Goal: Information Seeking & Learning: Find specific page/section

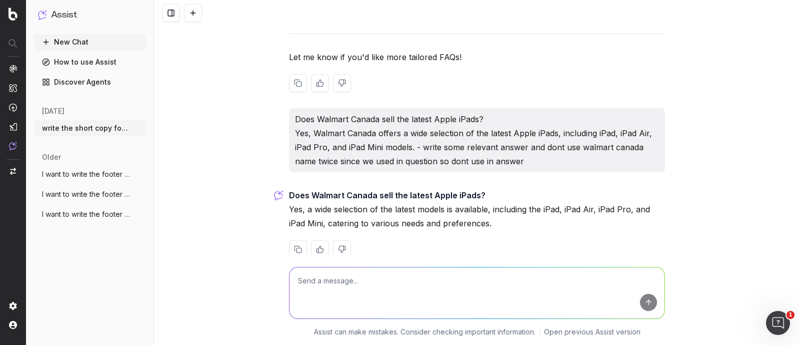
scroll to position [11944, 0]
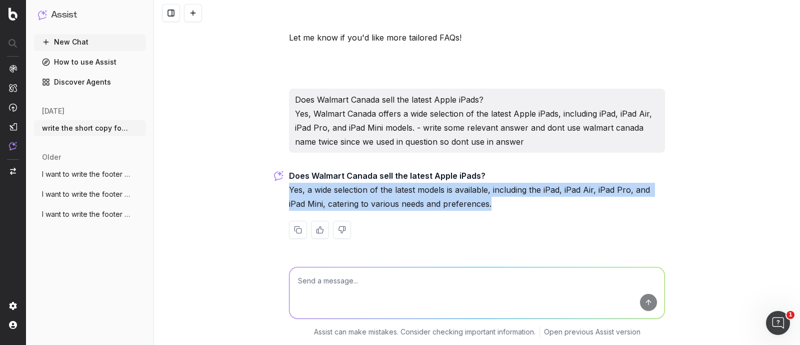
drag, startPoint x: 493, startPoint y: 206, endPoint x: 286, endPoint y: 193, distance: 207.0
click at [289, 193] on p "Does Walmart Canada sell the latest Apple iPads? Yes, a wide selection of the l…" at bounding box center [477, 190] width 376 height 42
copy p "Yes, a wide selection of the latest models is available, including the iPad, iP…"
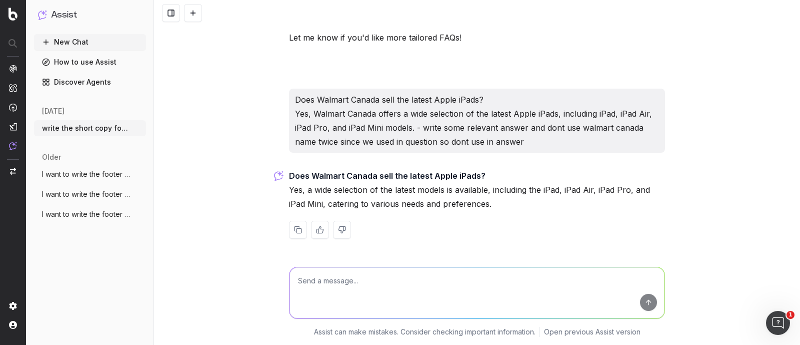
click at [401, 284] on textarea at bounding box center [477, 292] width 375 height 51
paste textarea "Yes, a wide selection of the latest models is available, including the iPad, iP…"
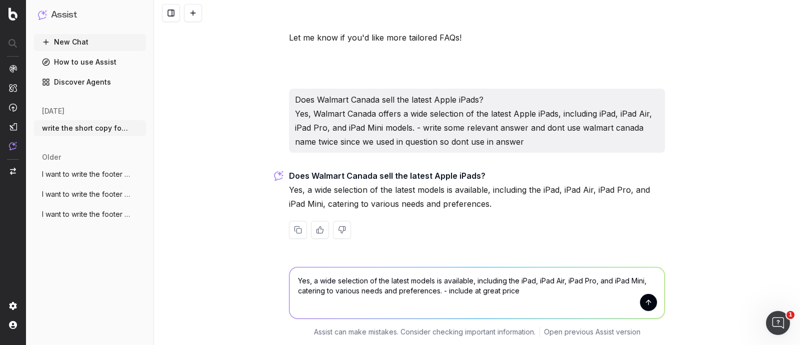
type textarea "Yes, a wide selection of the latest models is available, including the iPad, iP…"
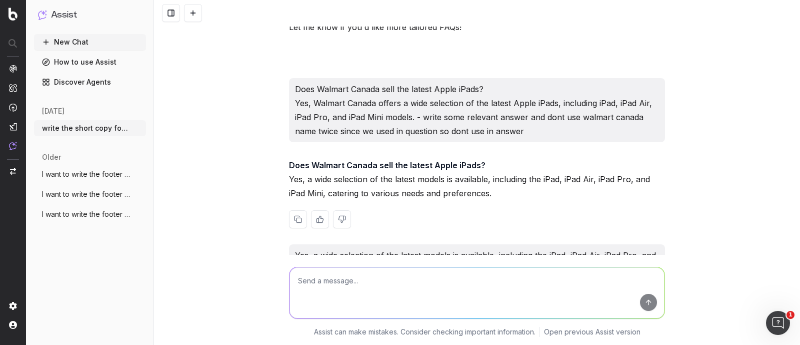
scroll to position [12082, 0]
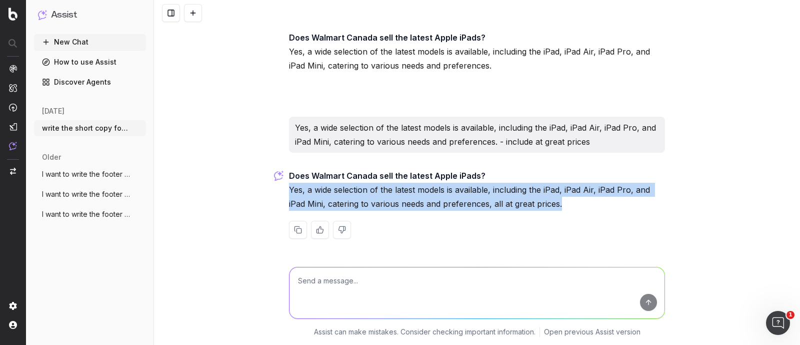
drag, startPoint x: 283, startPoint y: 191, endPoint x: 570, endPoint y: 206, distance: 288.0
copy p "Yes, a wide selection of the latest models is available, including the iPad, iP…"
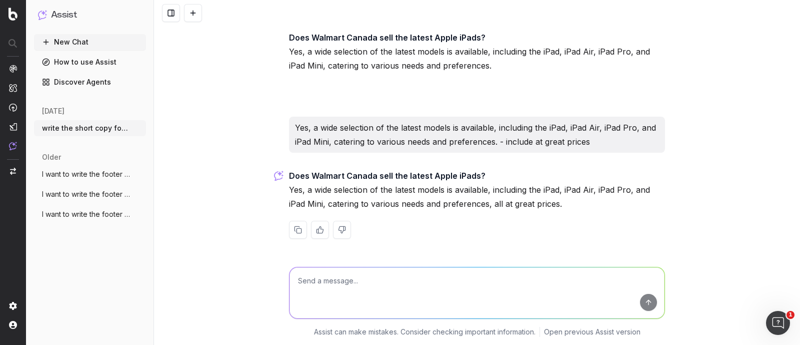
click at [332, 292] on textarea at bounding box center [477, 292] width 375 height 51
paste textarea "[URL][DOMAIN_NAME]"
type textarea "write faqs for the url - [URL][DOMAIN_NAME]"
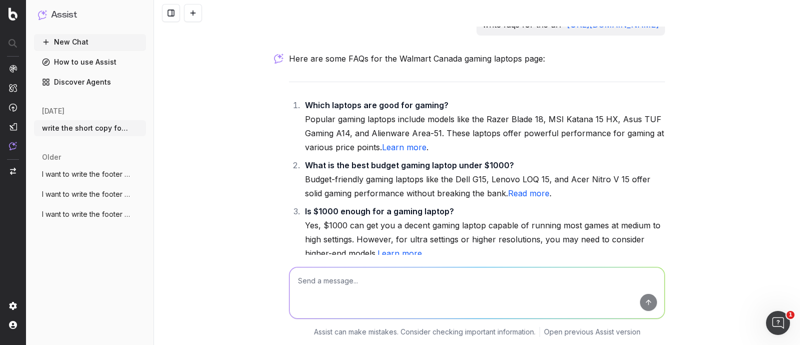
scroll to position [12260, 0]
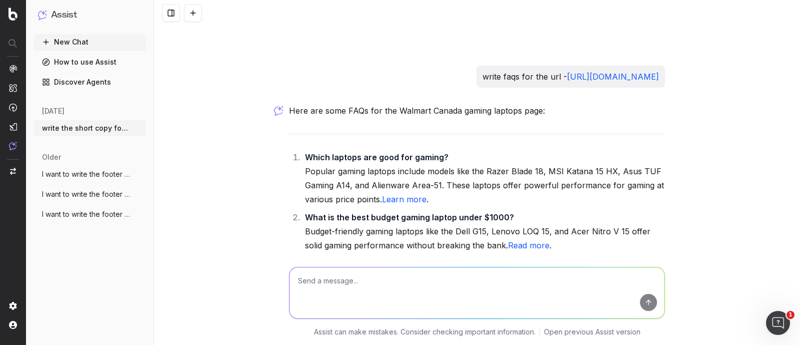
drag, startPoint x: 551, startPoint y: 100, endPoint x: 292, endPoint y: 88, distance: 259.3
click at [483, 84] on p "write faqs for the url - [URL][DOMAIN_NAME]" at bounding box center [571, 77] width 177 height 14
copy p "write faqs for the url - [URL][DOMAIN_NAME]"
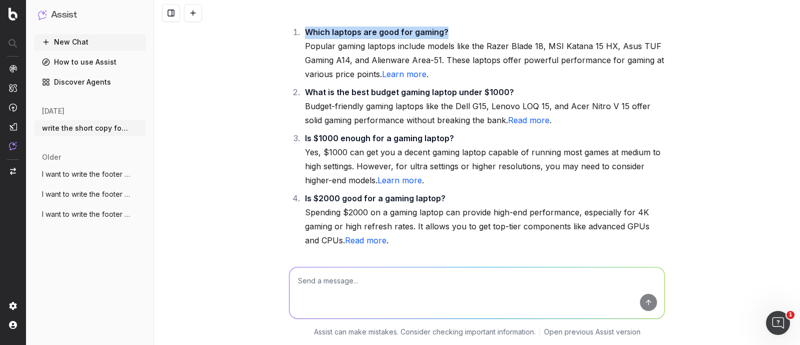
drag, startPoint x: 299, startPoint y: 55, endPoint x: 439, endPoint y: 57, distance: 140.0
click at [439, 57] on li "Which laptops are good for gaming? Popular gaming laptops include models like t…" at bounding box center [483, 53] width 363 height 56
copy strong "Which laptops are good for gaming?"
click at [315, 70] on li "Which laptops are good for gaming? Popular gaming laptops include models like t…" at bounding box center [483, 53] width 363 height 56
click at [361, 285] on textarea at bounding box center [477, 292] width 375 height 51
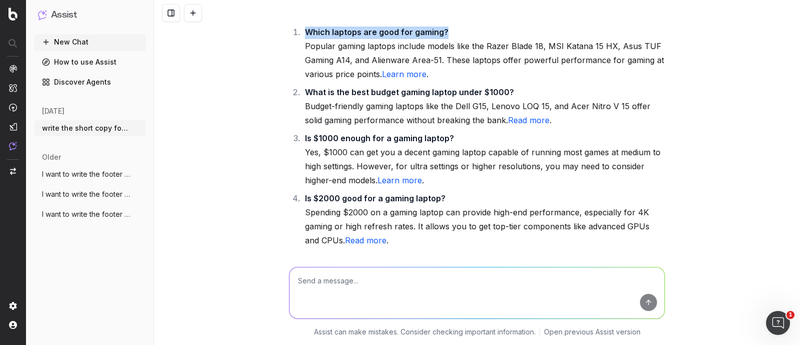
drag, startPoint x: 300, startPoint y: 51, endPoint x: 462, endPoint y: 49, distance: 162.1
click at [462, 49] on div "Here are some FAQs for the Walmart Canada gaming laptops page: Which laptops ar…" at bounding box center [477, 166] width 376 height 377
click at [437, 64] on li "Which laptops are good for gaming? Popular gaming laptops include models like t…" at bounding box center [483, 53] width 363 height 56
drag, startPoint x: 301, startPoint y: 56, endPoint x: 473, endPoint y: 56, distance: 172.0
click at [473, 56] on li "Which laptops are good for gaming? Popular gaming laptops include models like t…" at bounding box center [483, 53] width 363 height 56
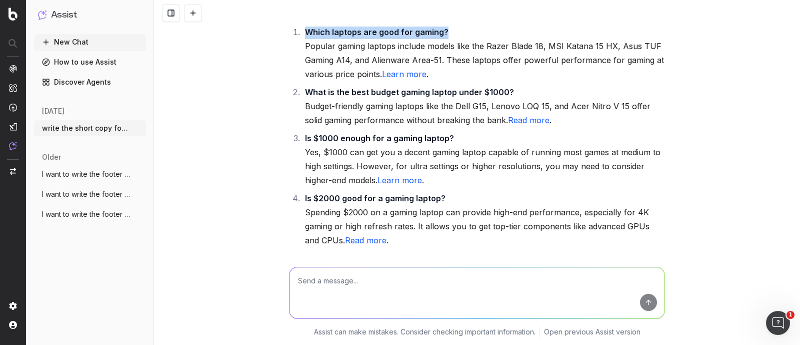
copy strong "Which laptops are good for gaming?"
click at [345, 81] on li "Which laptops are good for gaming? Popular gaming laptops include models like t…" at bounding box center [483, 53] width 363 height 56
drag, startPoint x: 300, startPoint y: 54, endPoint x: 469, endPoint y: 56, distance: 169.1
click at [469, 56] on li "Which laptops are good for gaming? Popular gaming laptops include models like t…" at bounding box center [483, 53] width 363 height 56
copy strong "Which laptops are good for gaming?"
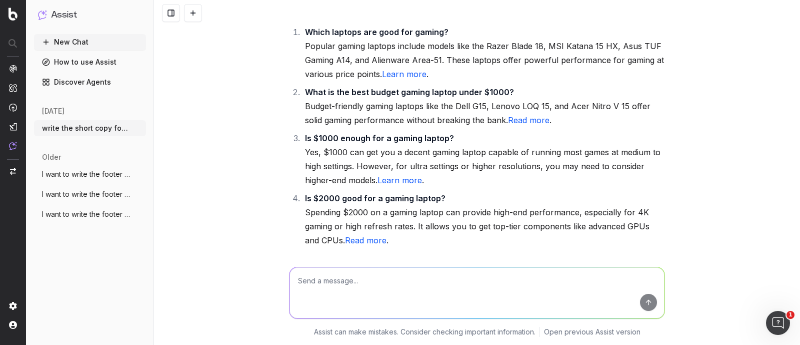
click at [365, 127] on li "What is the best budget gaming laptop under $1000? Budget-friendly gaming lapto…" at bounding box center [483, 106] width 363 height 42
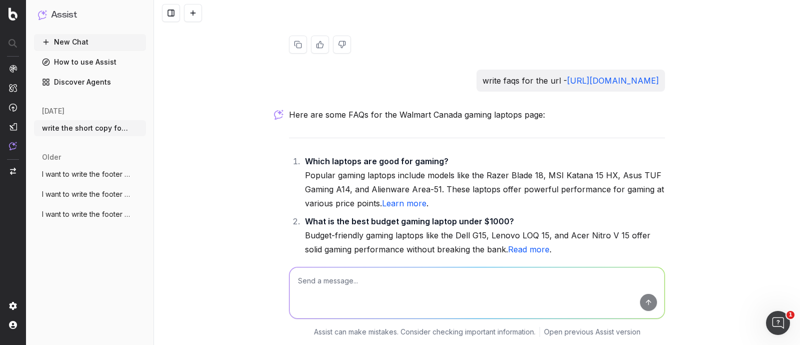
scroll to position [12260, 0]
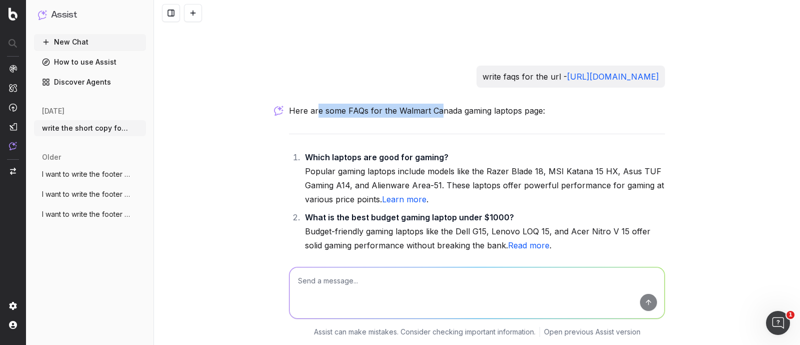
drag, startPoint x: 314, startPoint y: 137, endPoint x: 434, endPoint y: 137, distance: 119.5
click at [434, 118] on p "Here are some FAQs for the Walmart Canada gaming laptops page:" at bounding box center [477, 111] width 376 height 14
click at [422, 118] on p "Here are some FAQs for the Walmart Canada gaming laptops page:" at bounding box center [477, 111] width 376 height 14
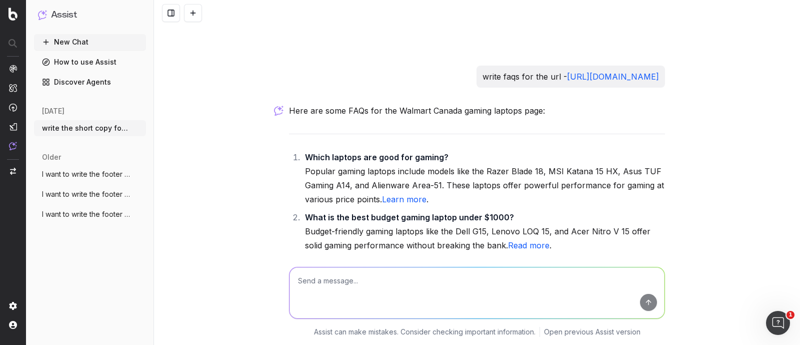
click at [472, 118] on p "Here are some FAQs for the Walmart Canada gaming laptops page:" at bounding box center [477, 111] width 376 height 14
click at [433, 118] on p "Here are some FAQs for the Walmart Canada gaming laptops page:" at bounding box center [477, 111] width 376 height 14
click at [486, 118] on p "Here are some FAQs for the Walmart Canada gaming laptops page:" at bounding box center [477, 111] width 376 height 14
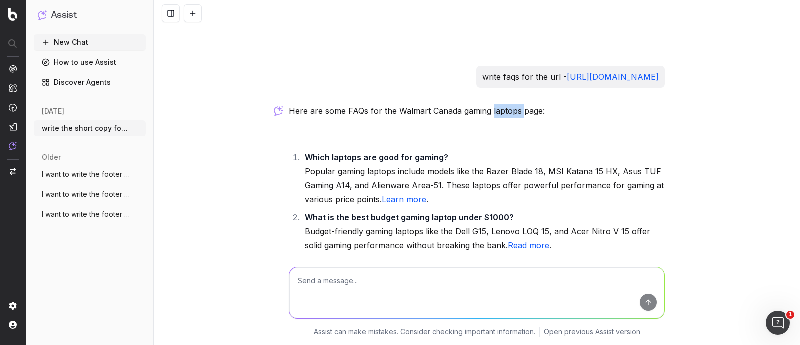
click at [486, 118] on p "Here are some FAQs for the Walmart Canada gaming laptops page:" at bounding box center [477, 111] width 376 height 14
click at [473, 118] on p "Here are some FAQs for the Walmart Canada gaming laptops page:" at bounding box center [477, 111] width 376 height 14
click at [493, 118] on p "Here are some FAQs for the Walmart Canada gaming laptops page:" at bounding box center [477, 111] width 376 height 14
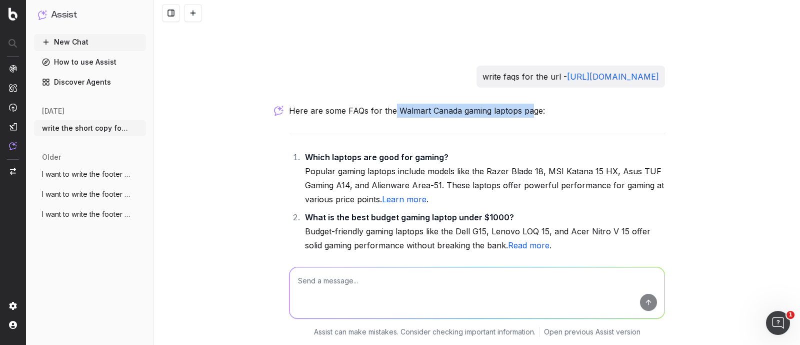
drag, startPoint x: 387, startPoint y: 133, endPoint x: 523, endPoint y: 137, distance: 136.1
click at [523, 118] on p "Here are some FAQs for the Walmart Canada gaming laptops page:" at bounding box center [477, 111] width 376 height 14
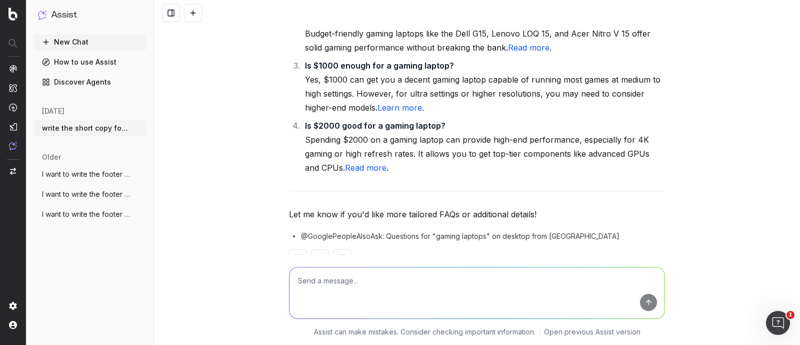
scroll to position [12510, 0]
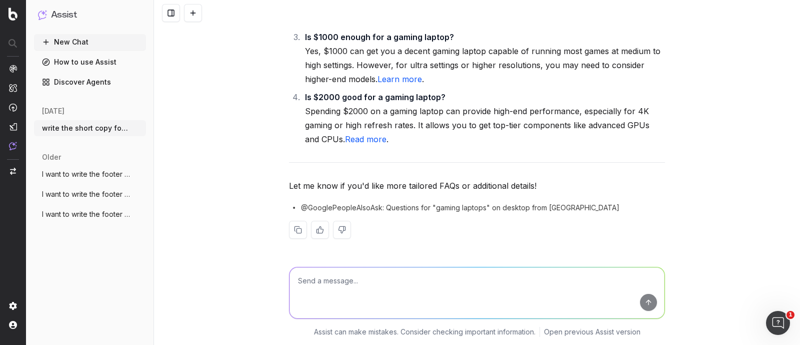
click at [338, 290] on textarea at bounding box center [477, 292] width 375 height 51
type textarea "can we include a faq regrading the feature"
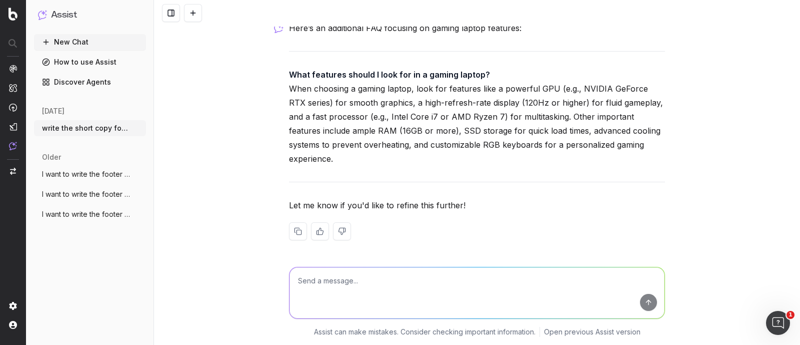
scroll to position [12769, 0]
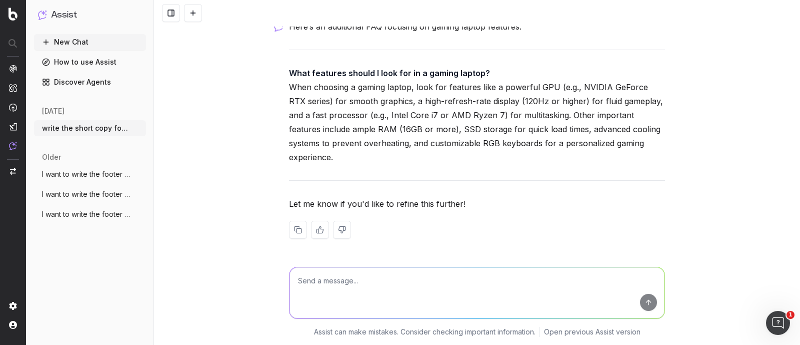
click at [365, 278] on textarea at bounding box center [477, 292] width 375 height 51
paste textarea "provide some relevant informational faq"
type textarea "provide some relevant informational faq"
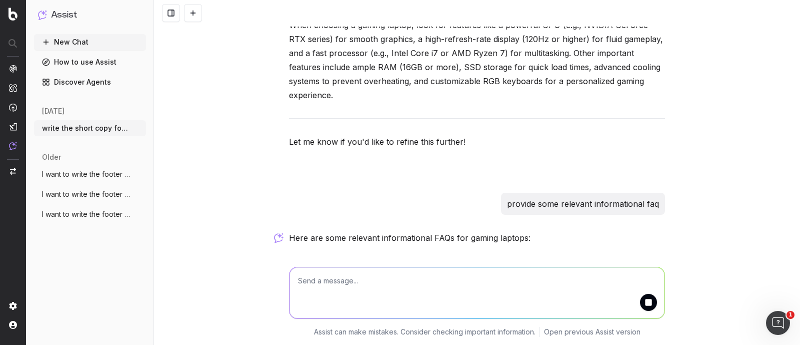
scroll to position [13009, 0]
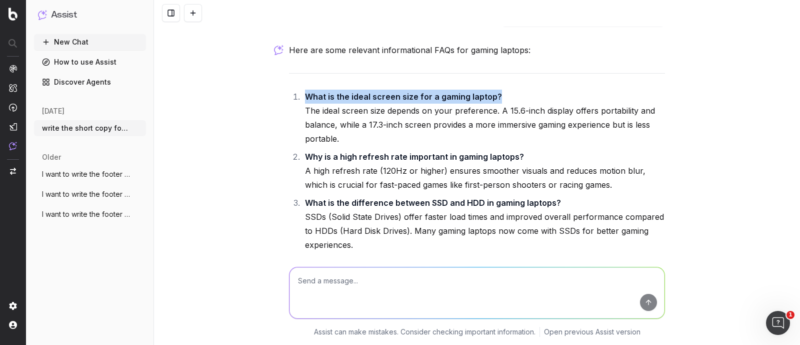
drag, startPoint x: 501, startPoint y: 106, endPoint x: 304, endPoint y: 108, distance: 197.1
click at [304, 108] on li "What is the ideal screen size for a gaming laptop? The ideal screen size depend…" at bounding box center [483, 118] width 363 height 56
copy strong "What is the ideal screen size for a gaming laptop?"
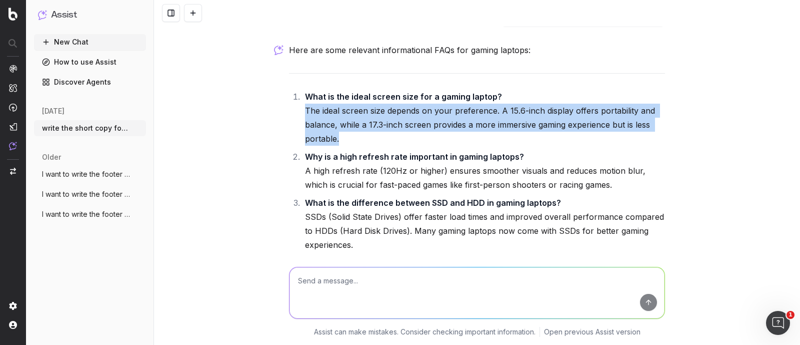
drag, startPoint x: 298, startPoint y: 119, endPoint x: 372, endPoint y: 149, distance: 80.1
click at [372, 146] on li "What is the ideal screen size for a gaming laptop? The ideal screen size depend…" at bounding box center [483, 118] width 363 height 56
copy li "The ideal screen size depends on your preference. A 15.6-inch display offers po…"
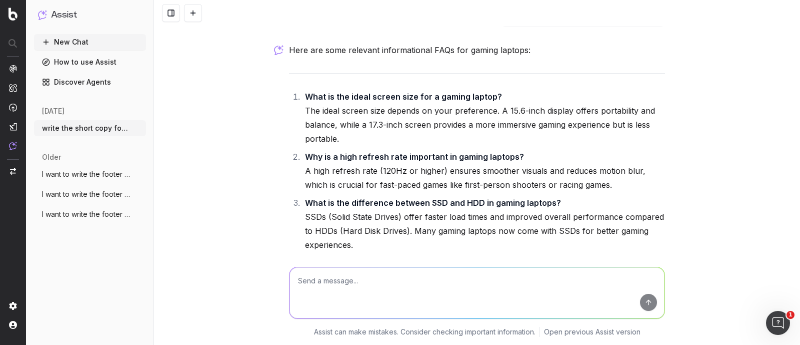
click at [360, 177] on li "Why is a high refresh rate important in gaming laptops? A high refresh rate (12…" at bounding box center [483, 171] width 363 height 42
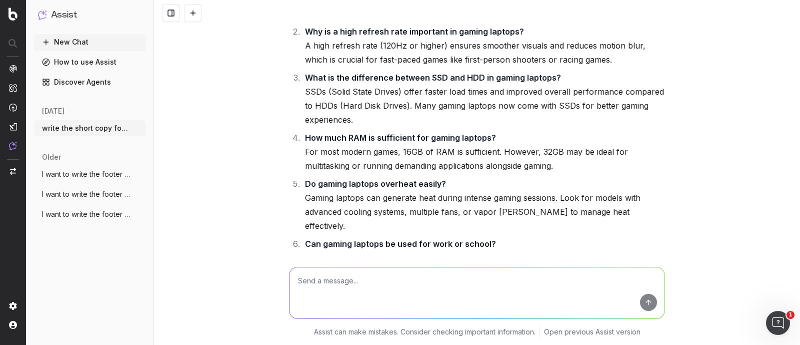
scroll to position [13196, 0]
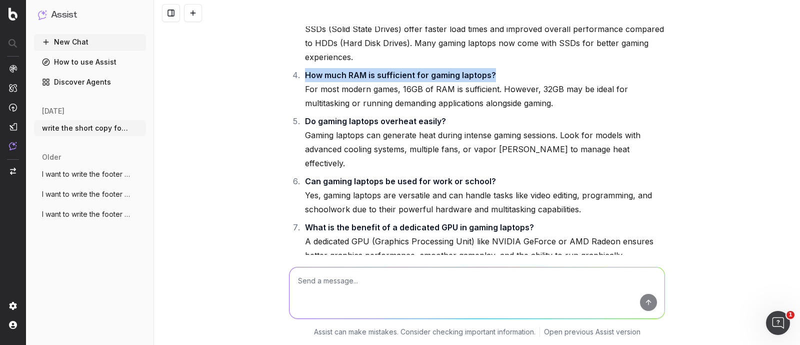
drag, startPoint x: 300, startPoint y: 85, endPoint x: 489, endPoint y: 86, distance: 189.5
click at [489, 86] on li "How much RAM is sufficient for gaming laptops? For most modern games, 16GB of R…" at bounding box center [483, 89] width 363 height 42
copy strong "How much RAM is sufficient for gaming laptops?"
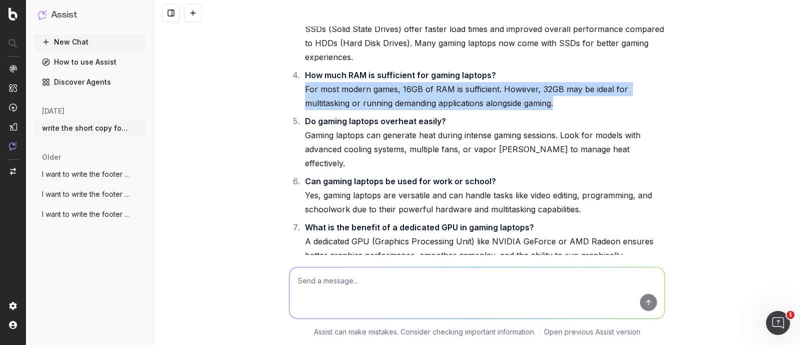
drag, startPoint x: 301, startPoint y: 99, endPoint x: 563, endPoint y: 111, distance: 262.3
click at [563, 110] on li "How much RAM is sufficient for gaming laptops? For most modern games, 16GB of R…" at bounding box center [483, 89] width 363 height 42
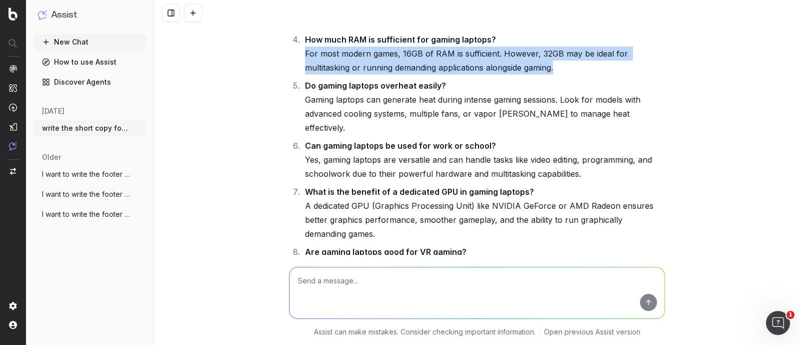
scroll to position [13259, 0]
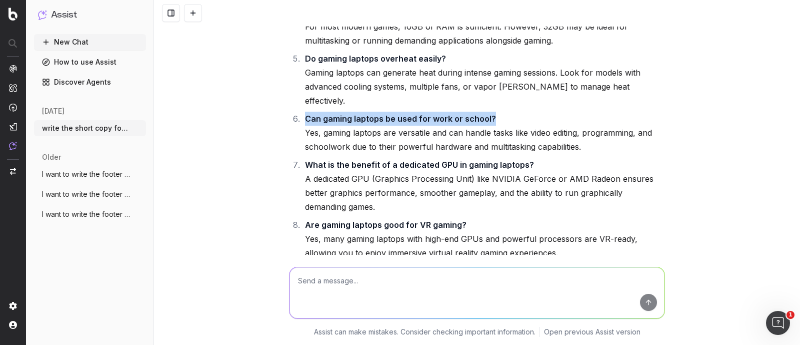
drag, startPoint x: 303, startPoint y: 114, endPoint x: 515, endPoint y: 111, distance: 212.6
click at [515, 112] on li "Can gaming laptops be used for work or school? Yes, gaming laptops are versatil…" at bounding box center [483, 133] width 363 height 42
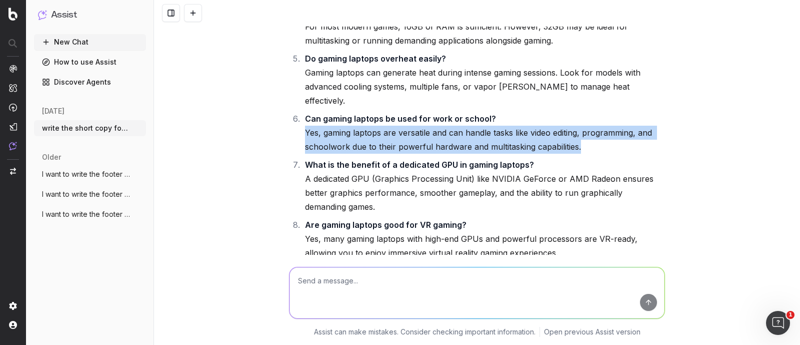
drag, startPoint x: 301, startPoint y: 126, endPoint x: 595, endPoint y: 138, distance: 293.8
click at [595, 138] on li "Can gaming laptops be used for work or school? Yes, gaming laptops are versatil…" at bounding box center [483, 133] width 363 height 42
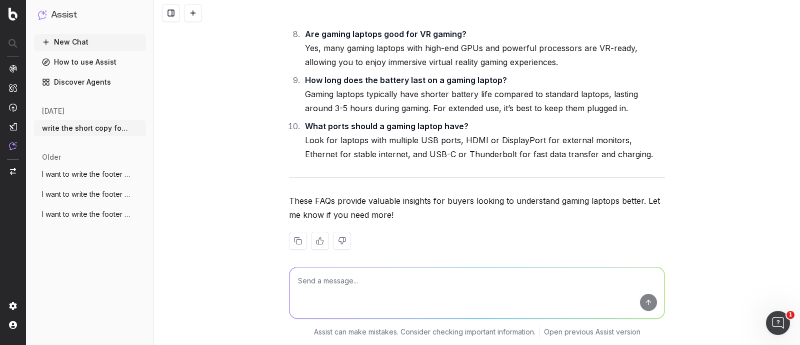
scroll to position [13456, 0]
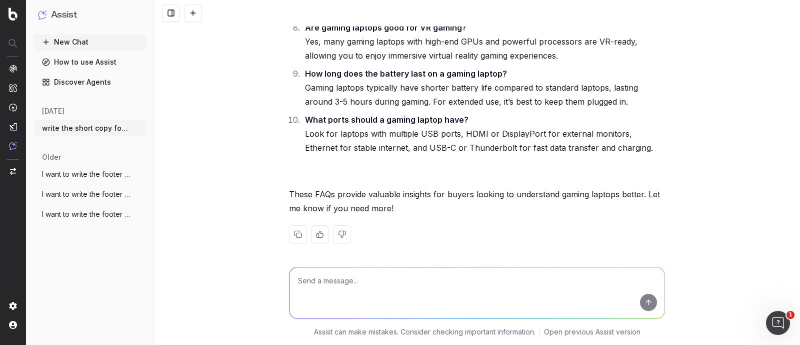
click at [358, 294] on textarea at bounding box center [477, 292] width 375 height 51
type textarea "can you include a faq which include brand name walmart canada"
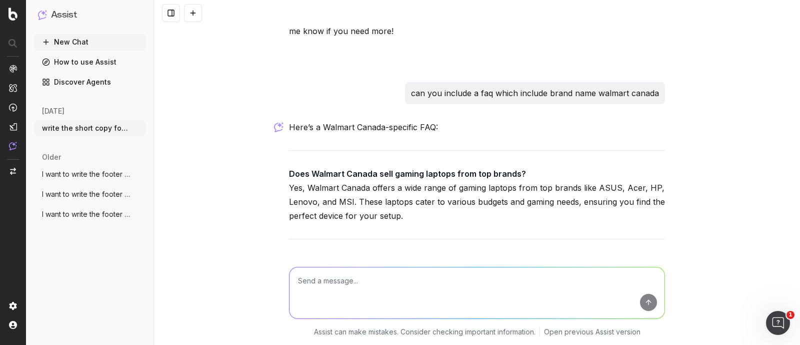
scroll to position [13687, 0]
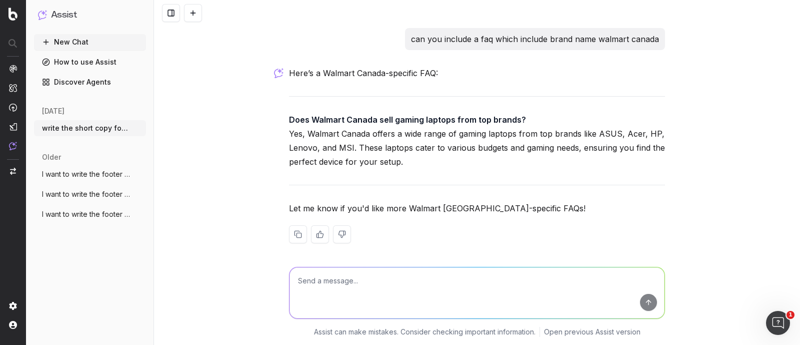
click at [325, 292] on textarea at bounding box center [477, 292] width 375 height 51
type textarea "write something different"
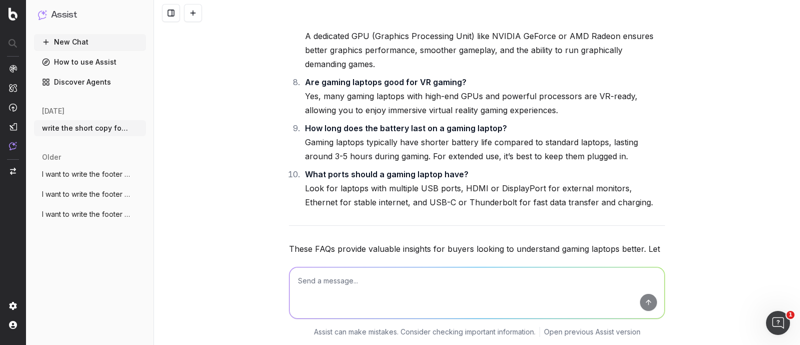
scroll to position [13589, 0]
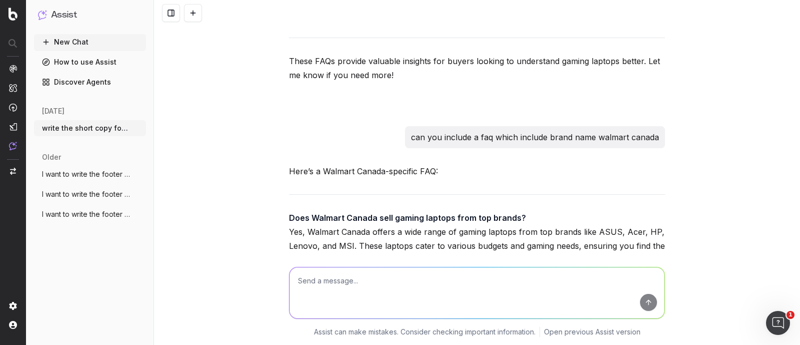
click at [489, 131] on p "can you include a faq which include brand name walmart canada" at bounding box center [535, 137] width 248 height 14
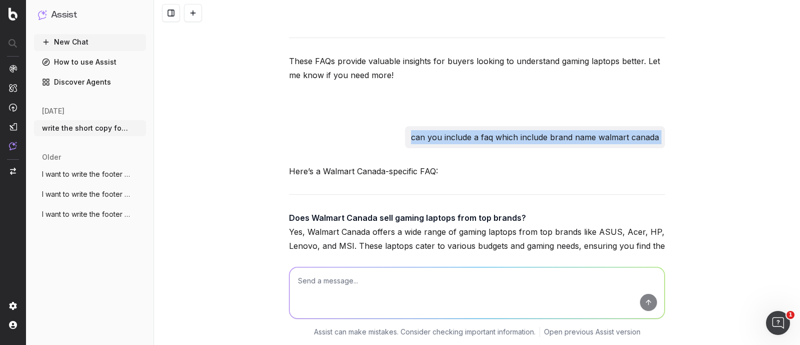
click at [489, 131] on p "can you include a faq which include brand name walmart canada" at bounding box center [535, 137] width 248 height 14
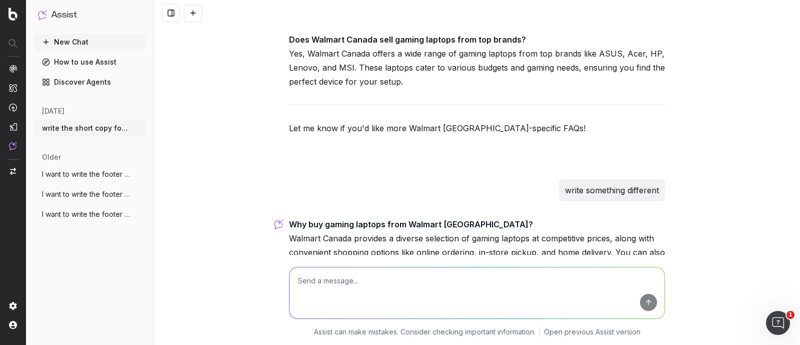
scroll to position [13839, 0]
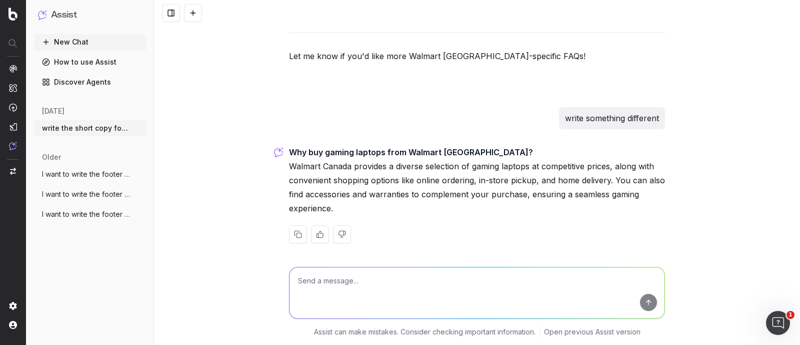
click at [343, 286] on textarea at bounding box center [477, 292] width 375 height 51
type textarea "suggest something else"
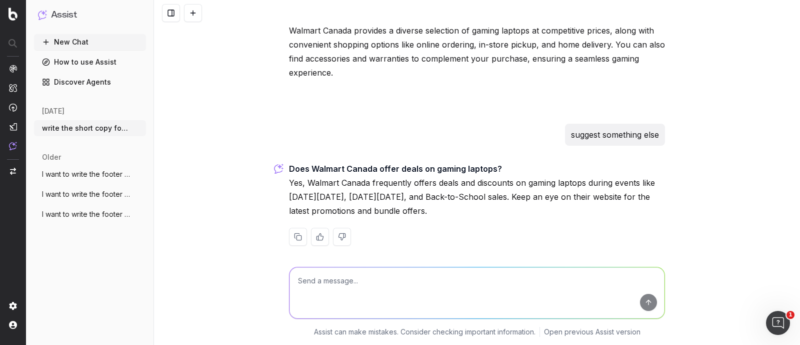
scroll to position [13977, 0]
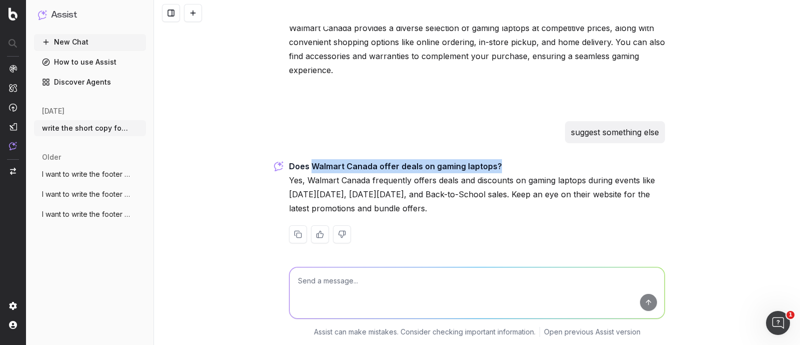
drag, startPoint x: 306, startPoint y: 166, endPoint x: 500, endPoint y: 166, distance: 194.5
click at [500, 166] on p "Does Walmart Canada offer deals on gaming laptops? Yes, Walmart Canada frequent…" at bounding box center [477, 187] width 376 height 56
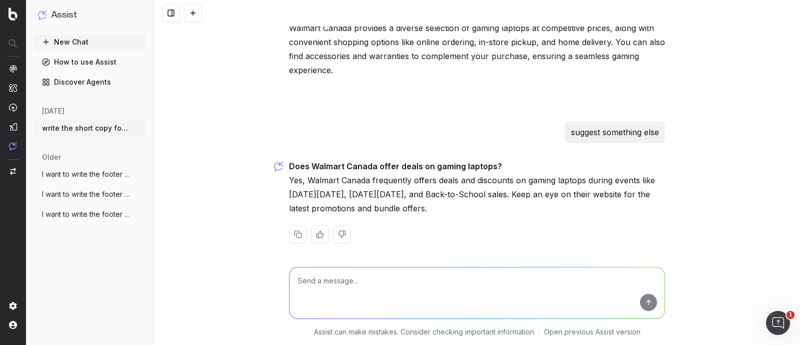
click at [444, 190] on p "Does Walmart Canada offer deals on gaming laptops? Yes, Walmart Canada frequent…" at bounding box center [477, 187] width 376 height 56
click at [370, 289] on textarea at bounding box center [477, 292] width 375 height 51
type textarea "not deals question"
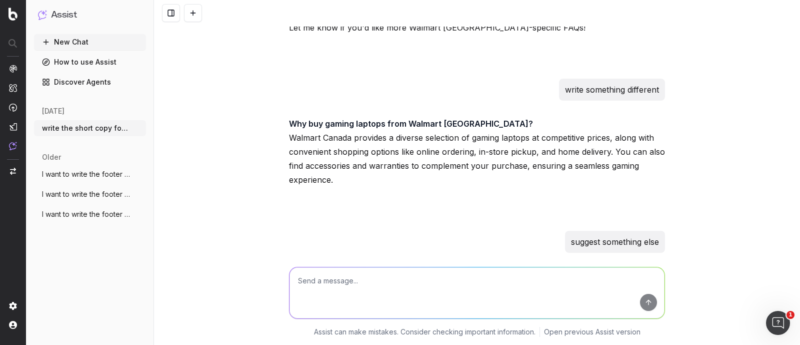
scroll to position [13851, 0]
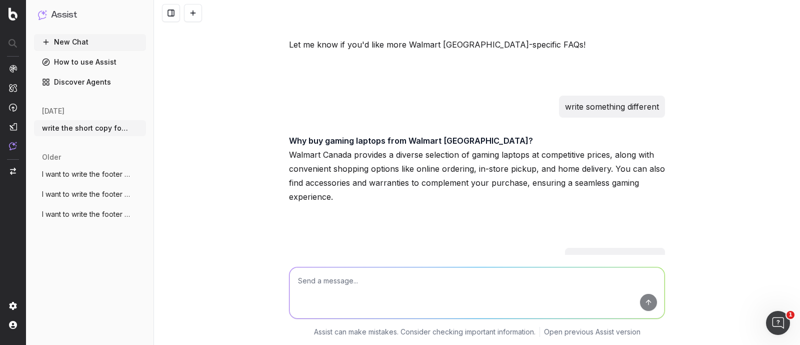
click at [348, 295] on textarea at bounding box center [477, 292] width 375 height 51
type textarea "something like where to buy the latest gaming laptops"
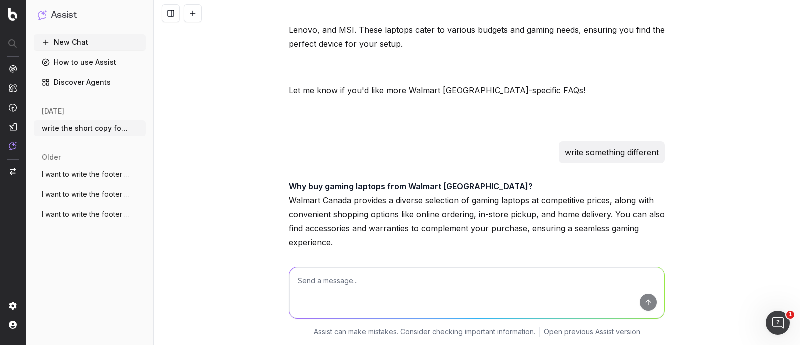
scroll to position [13788, 0]
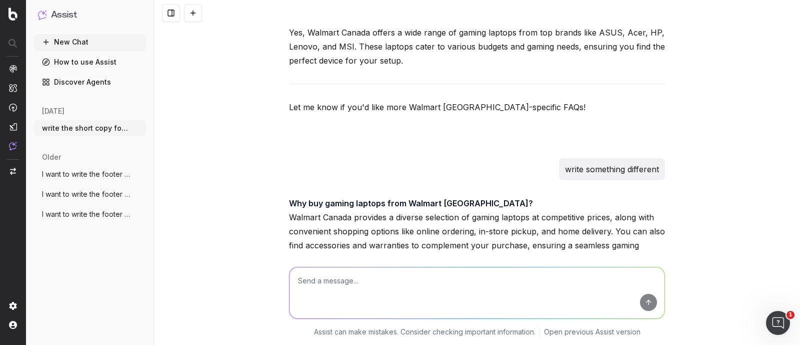
click at [335, 213] on p "Why buy gaming laptops from Walmart [GEOGRAPHIC_DATA]? Walmart Canada provides …" at bounding box center [477, 231] width 376 height 70
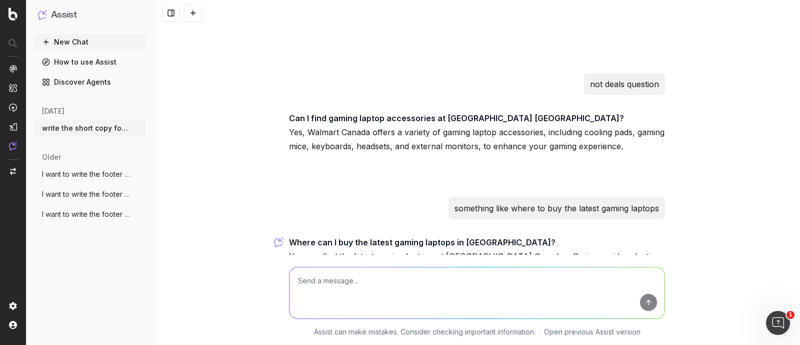
scroll to position [14239, 0]
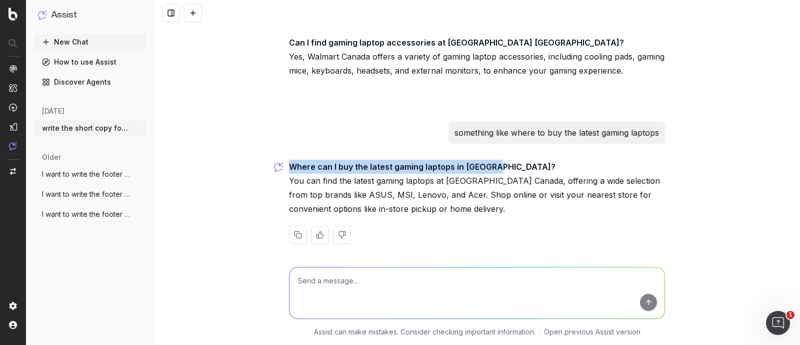
drag, startPoint x: 497, startPoint y: 161, endPoint x: 270, endPoint y: 156, distance: 227.1
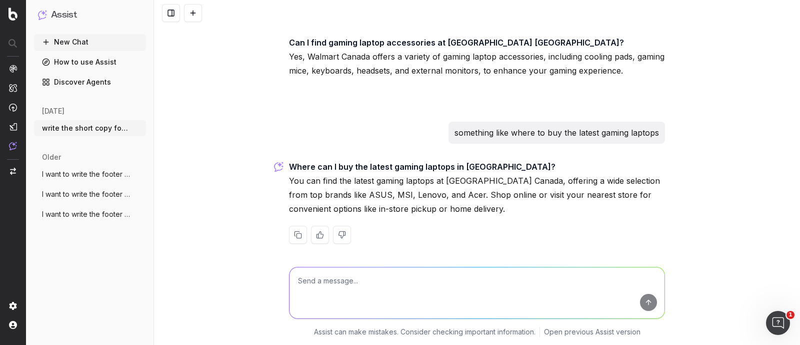
click at [474, 182] on p "Where can I buy the latest gaming laptops in [GEOGRAPHIC_DATA]? You can find th…" at bounding box center [477, 188] width 376 height 56
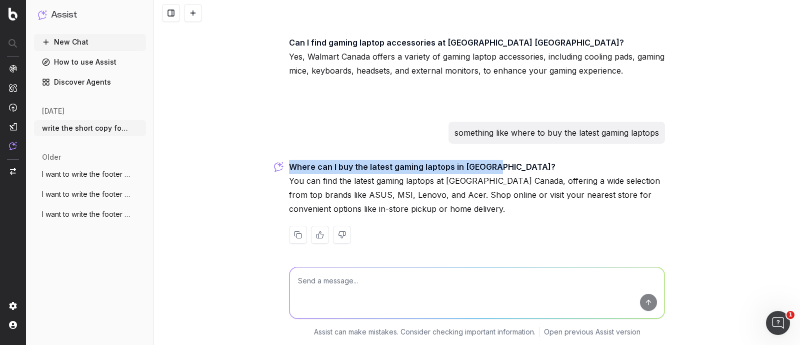
drag, startPoint x: 285, startPoint y: 161, endPoint x: 497, endPoint y: 161, distance: 211.5
click at [497, 161] on p "Where can I buy the latest gaming laptops in [GEOGRAPHIC_DATA]? You can find th…" at bounding box center [477, 188] width 376 height 56
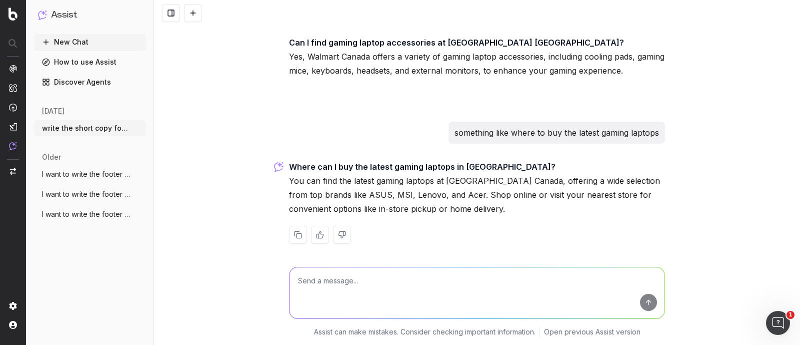
click at [388, 277] on textarea at bounding box center [477, 292] width 375 height 51
paste textarea "Where can I buy the latest gaming laptops in [GEOGRAPHIC_DATA]?"
drag, startPoint x: 435, startPoint y: 281, endPoint x: 466, endPoint y: 281, distance: 31.0
click at [466, 281] on textarea "Where can I buy the latest gaming laptops in [GEOGRAPHIC_DATA]?" at bounding box center [477, 292] width 375 height 51
click at [467, 281] on textarea "Where can I buy the latest gaming laptops?" at bounding box center [477, 292] width 375 height 51
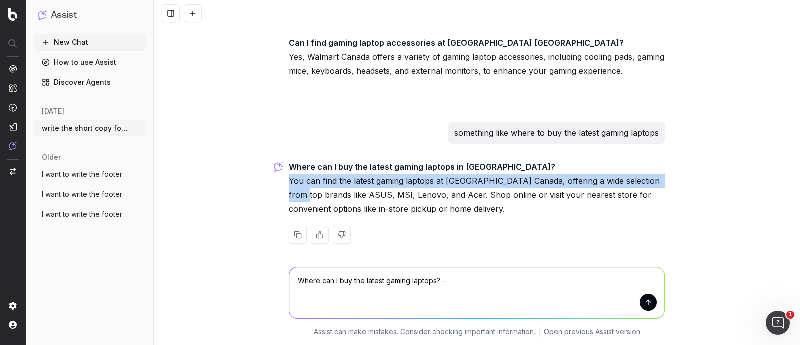
drag, startPoint x: 297, startPoint y: 171, endPoint x: 310, endPoint y: 187, distance: 20.2
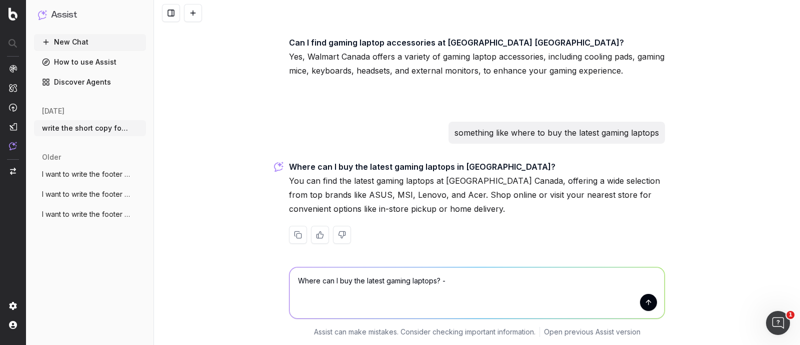
click at [460, 281] on textarea "Where can I buy the latest gaming laptops? -" at bounding box center [477, 292] width 375 height 51
paste textarea "You can find the latest gaming laptops at [GEOGRAPHIC_DATA] Canada, offering a …"
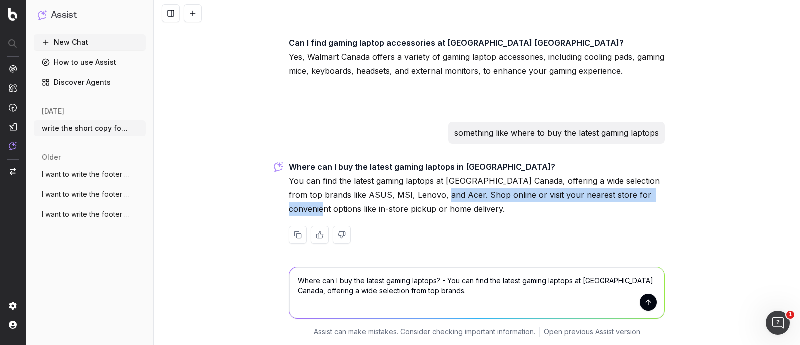
drag, startPoint x: 445, startPoint y: 186, endPoint x: 312, endPoint y: 206, distance: 135.0
click at [312, 206] on p "Where can I buy the latest gaming laptops in [GEOGRAPHIC_DATA]? You can find th…" at bounding box center [477, 188] width 376 height 56
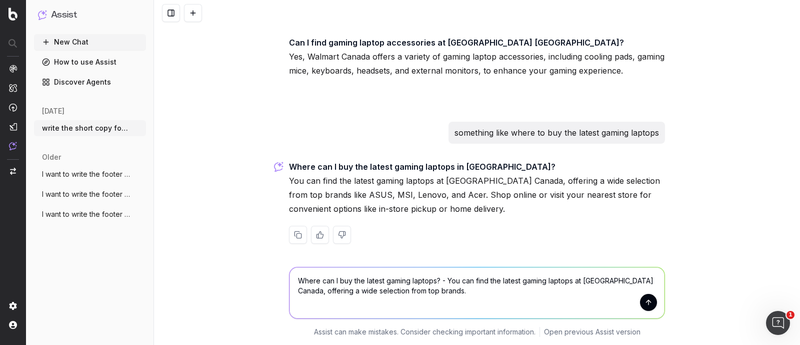
click at [469, 293] on textarea "Where can I buy the latest gaming laptops? - You can find the latest gaming lap…" at bounding box center [477, 292] width 375 height 51
paste textarea "Shop online or visit your nearest store for convenient options"
type textarea "Where can I buy the latest gaming laptops? - You can find the latest gaming lap…"
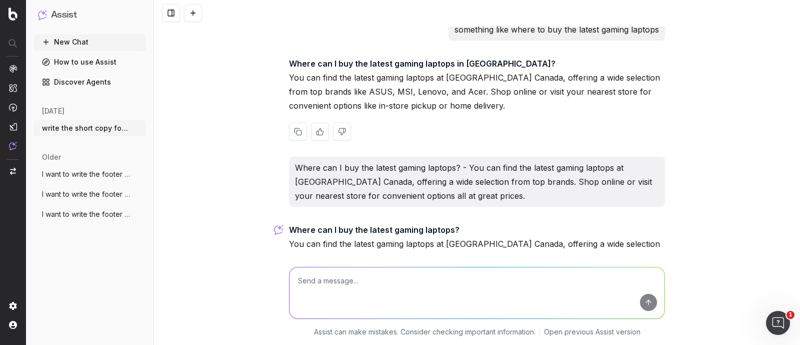
scroll to position [14391, 0]
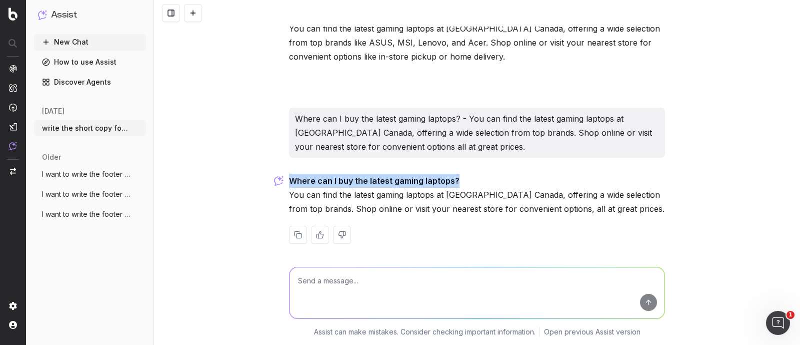
drag, startPoint x: 287, startPoint y: 177, endPoint x: 486, endPoint y: 175, distance: 199.6
click at [486, 175] on p "Where can I buy the latest gaming laptops? You can find the latest gaming lapto…" at bounding box center [477, 195] width 376 height 42
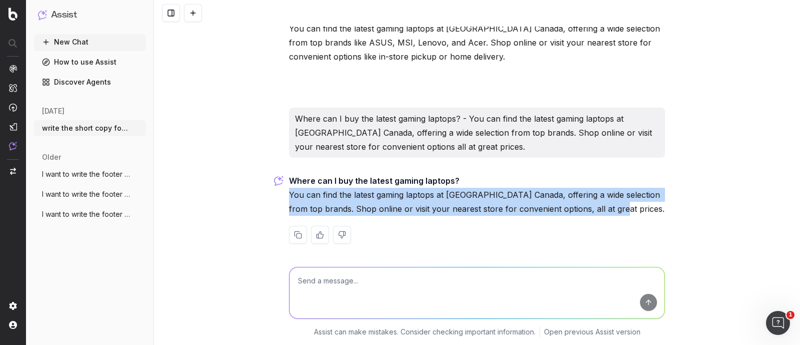
drag, startPoint x: 283, startPoint y: 189, endPoint x: 626, endPoint y: 204, distance: 343.4
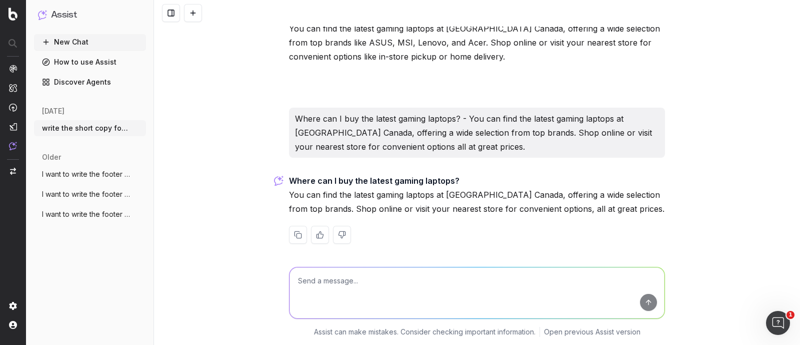
click at [362, 283] on textarea at bounding box center [477, 292] width 375 height 51
type textarea "s"
paste textarea "[URL][DOMAIN_NAME]"
type textarea "write faqs for the url - [URL][DOMAIN_NAME]"
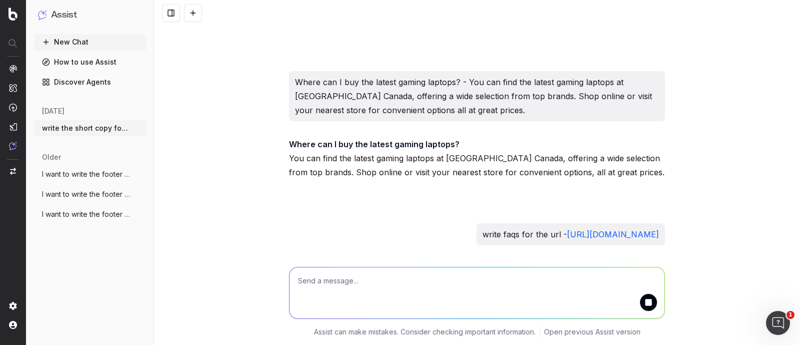
scroll to position [14457, 0]
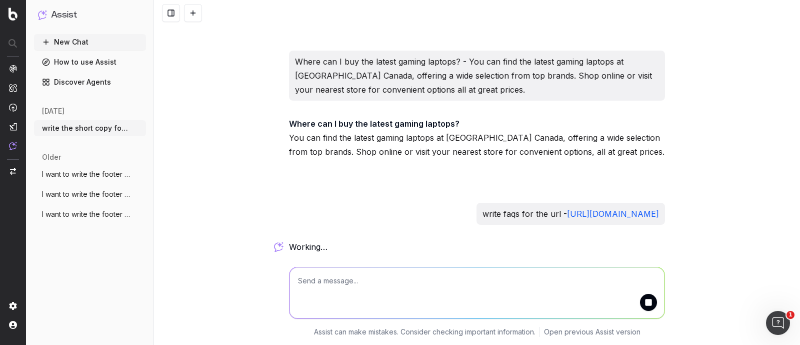
drag, startPoint x: 602, startPoint y: 209, endPoint x: 259, endPoint y: 194, distance: 342.9
click at [259, 194] on div "write the short copy for the url: [URL][DOMAIN_NAME] Using the tone of voice "f…" at bounding box center [477, 172] width 646 height 345
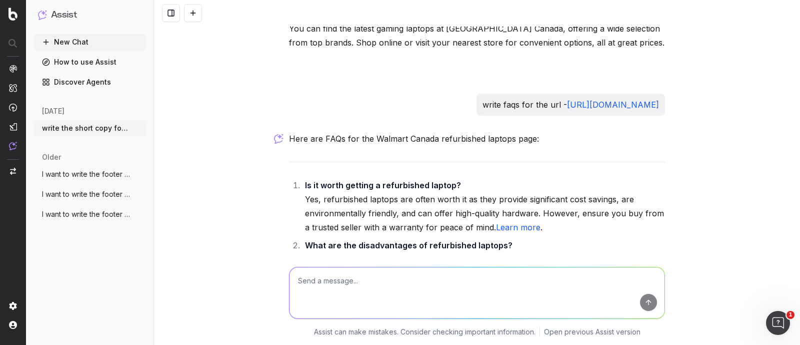
scroll to position [14645, 0]
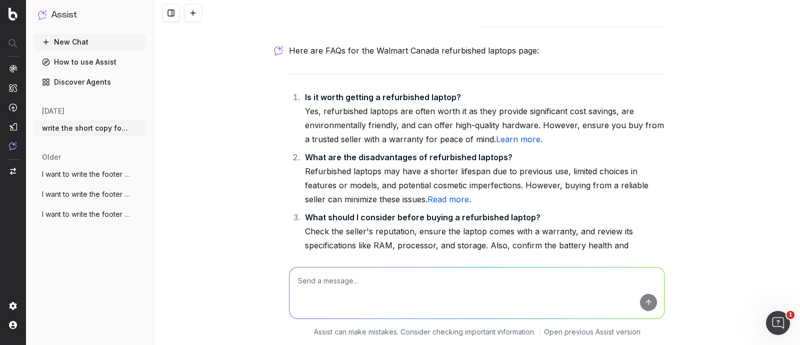
click at [373, 127] on li "Is it worth getting a refurbished laptop? Yes, refurbished laptops are often wo…" at bounding box center [483, 118] width 363 height 56
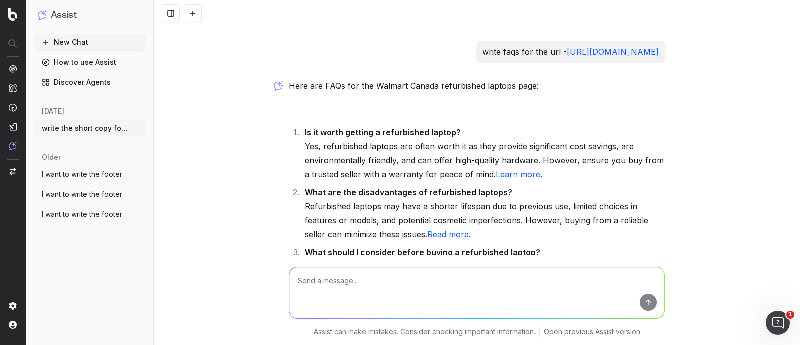
scroll to position [14672, 0]
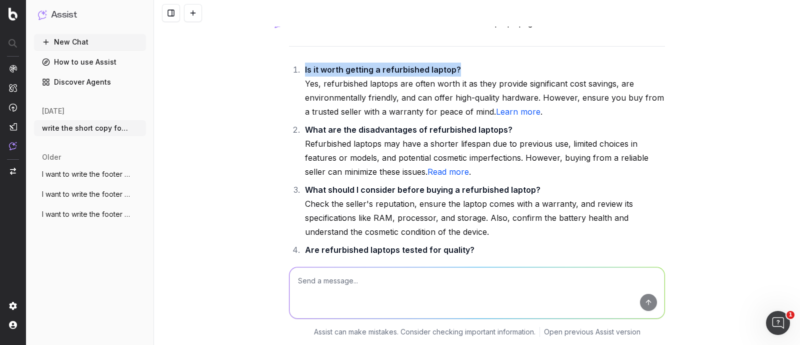
drag, startPoint x: 300, startPoint y: 79, endPoint x: 479, endPoint y: 74, distance: 179.1
click at [479, 74] on li "Is it worth getting a refurbished laptop? Yes, refurbished laptops are often wo…" at bounding box center [483, 91] width 363 height 56
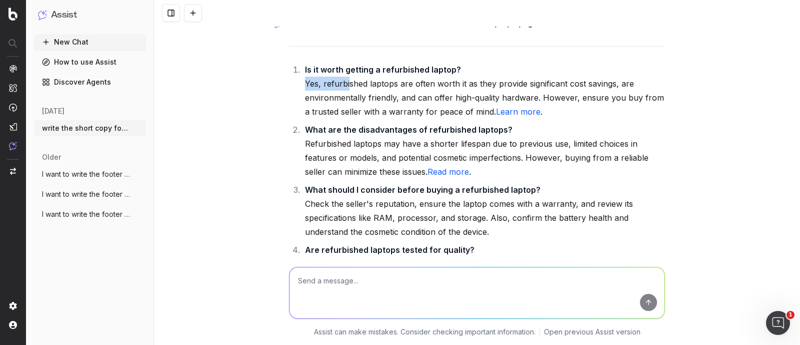
drag, startPoint x: 296, startPoint y: 94, endPoint x: 337, endPoint y: 95, distance: 40.5
click at [345, 94] on ol "Is it worth getting a refurbished laptop? Yes, refurbished laptops are often wo…" at bounding box center [477, 319] width 376 height 512
click at [382, 104] on li "Is it worth getting a refurbished laptop? Yes, refurbished laptops are often wo…" at bounding box center [483, 91] width 363 height 56
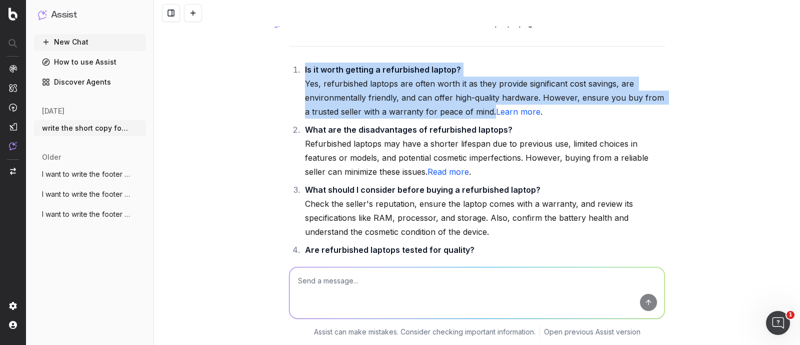
drag, startPoint x: 298, startPoint y: 79, endPoint x: 482, endPoint y: 120, distance: 188.2
click at [482, 119] on li "Is it worth getting a refurbished laptop? Yes, refurbished laptops are often wo…" at bounding box center [483, 91] width 363 height 56
click at [380, 99] on li "Is it worth getting a refurbished laptop? Yes, refurbished laptops are often wo…" at bounding box center [483, 91] width 363 height 56
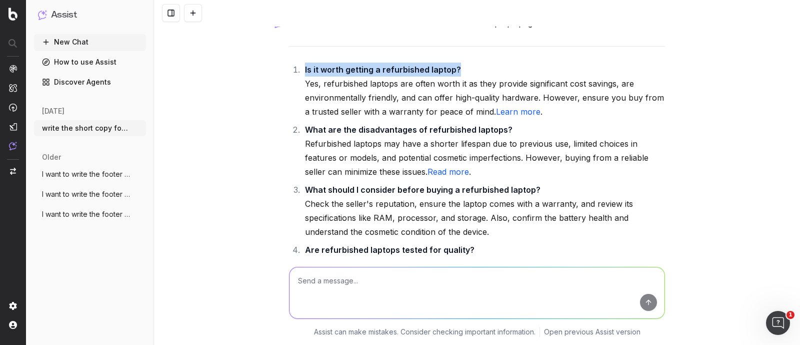
drag, startPoint x: 300, startPoint y: 78, endPoint x: 472, endPoint y: 78, distance: 172.5
click at [472, 78] on li "Is it worth getting a refurbished laptop? Yes, refurbished laptops are often wo…" at bounding box center [483, 91] width 363 height 56
click at [355, 111] on li "Is it worth getting a refurbished laptop? Yes, refurbished laptops are often wo…" at bounding box center [483, 91] width 363 height 56
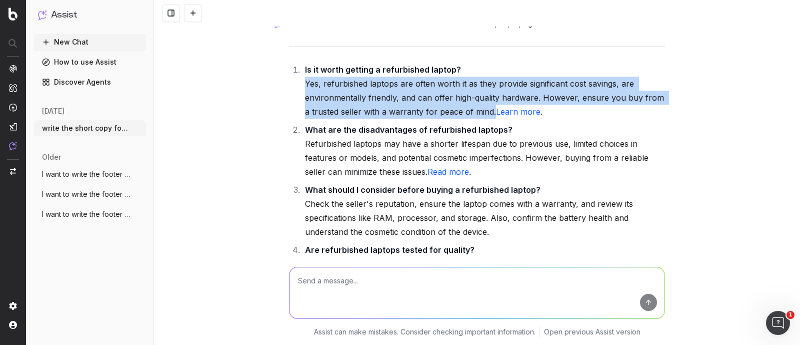
drag, startPoint x: 384, startPoint y: 99, endPoint x: 482, endPoint y: 122, distance: 100.7
click at [482, 119] on li "Is it worth getting a refurbished laptop? Yes, refurbished laptops are often wo…" at bounding box center [483, 91] width 363 height 56
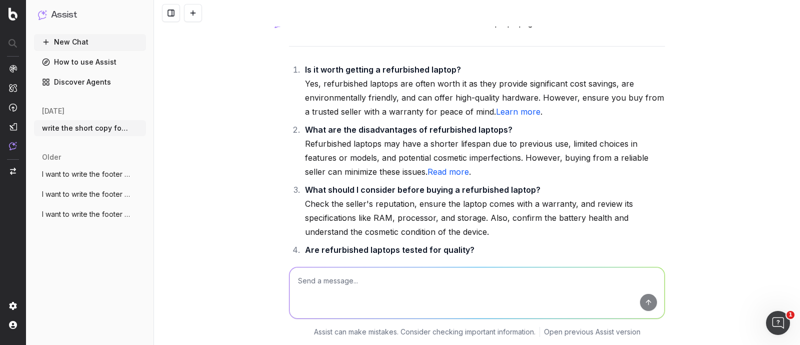
click at [366, 168] on li "What are the disadvantages of refurbished laptops? Refurbished laptops may have…" at bounding box center [483, 151] width 363 height 56
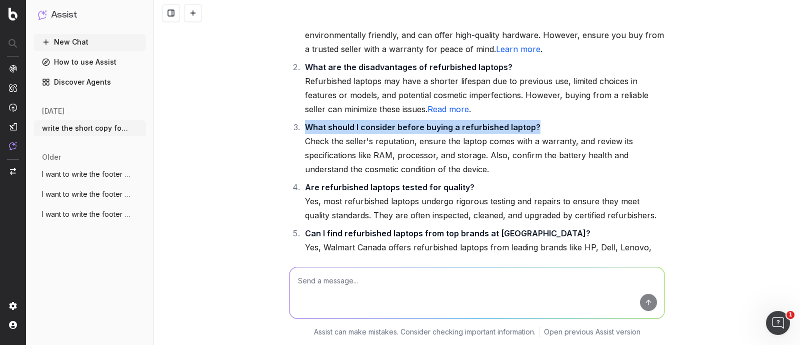
drag, startPoint x: 302, startPoint y: 138, endPoint x: 536, endPoint y: 134, distance: 233.6
click at [536, 134] on li "What should I consider before buying a refurbished laptop? Check the seller's r…" at bounding box center [483, 148] width 363 height 56
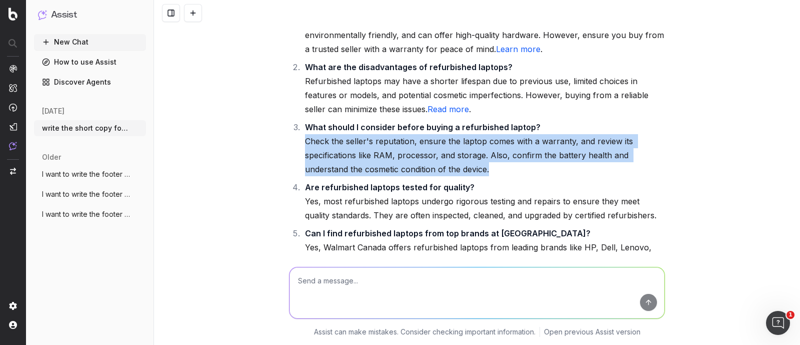
drag, startPoint x: 300, startPoint y: 152, endPoint x: 487, endPoint y: 181, distance: 188.7
click at [487, 176] on li "What should I consider before buying a refurbished laptop? Check the seller's r…" at bounding box center [483, 148] width 363 height 56
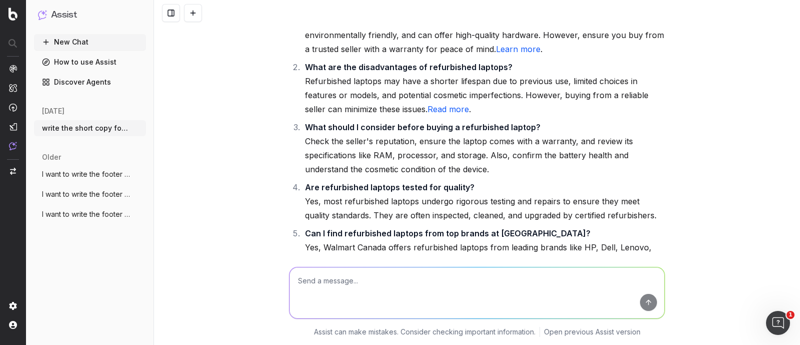
click at [333, 211] on li "Are refurbished laptops tested for quality? Yes, most refurbished laptops under…" at bounding box center [483, 201] width 363 height 42
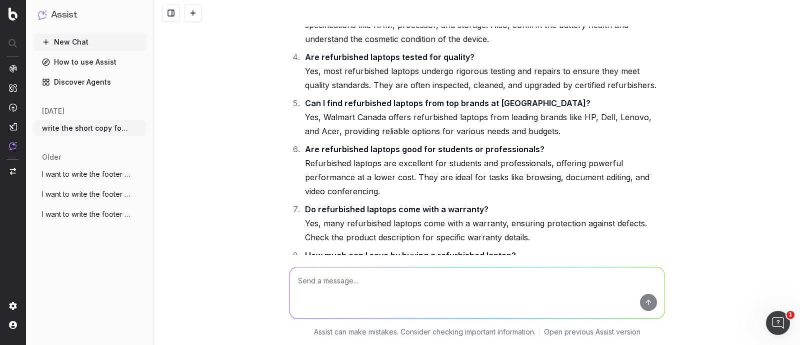
scroll to position [14860, 0]
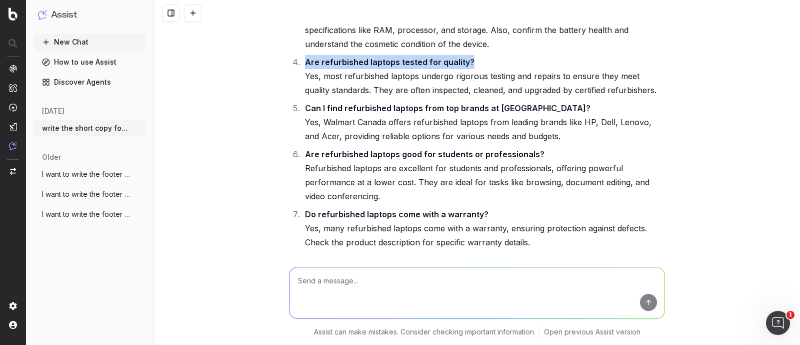
drag, startPoint x: 472, startPoint y: 69, endPoint x: 300, endPoint y: 70, distance: 171.5
click at [302, 70] on li "Are refurbished laptops tested for quality? Yes, most refurbished laptops under…" at bounding box center [483, 76] width 363 height 42
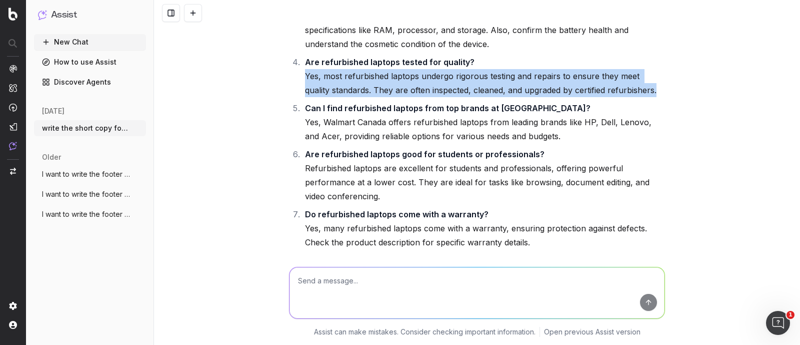
drag, startPoint x: 298, startPoint y: 84, endPoint x: 630, endPoint y: 99, distance: 332.4
click at [630, 99] on ol "Is it worth getting a refurbished laptop? Yes, refurbished laptops are often wo…" at bounding box center [477, 131] width 376 height 512
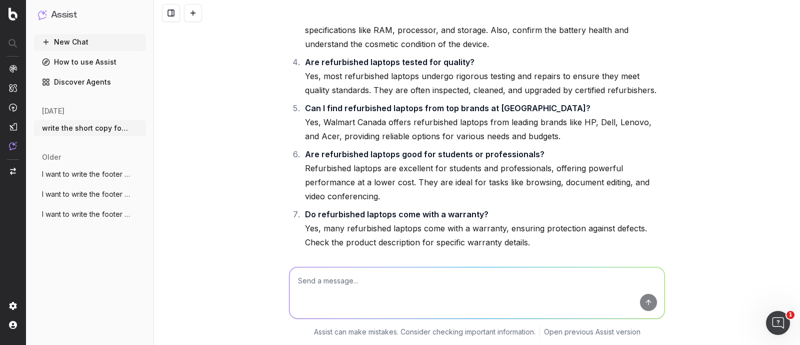
click at [370, 127] on li "Can I find refurbished laptops from top brands at [GEOGRAPHIC_DATA]? Yes, Walma…" at bounding box center [483, 122] width 363 height 42
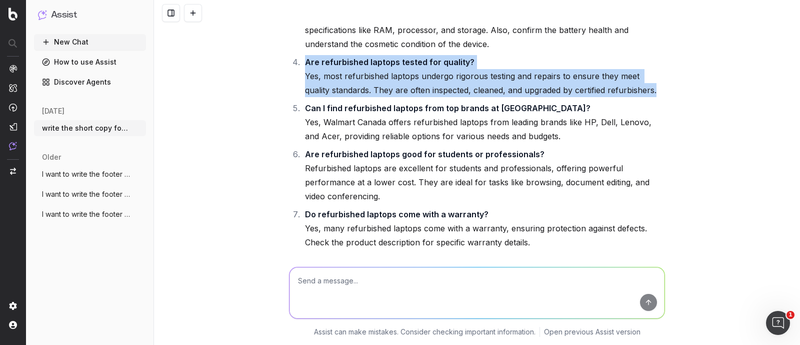
drag, startPoint x: 635, startPoint y: 98, endPoint x: 278, endPoint y: 74, distance: 358.4
click at [278, 74] on div "write the short copy for the url: [URL][DOMAIN_NAME] Using the tone of voice "f…" at bounding box center [477, 172] width 646 height 345
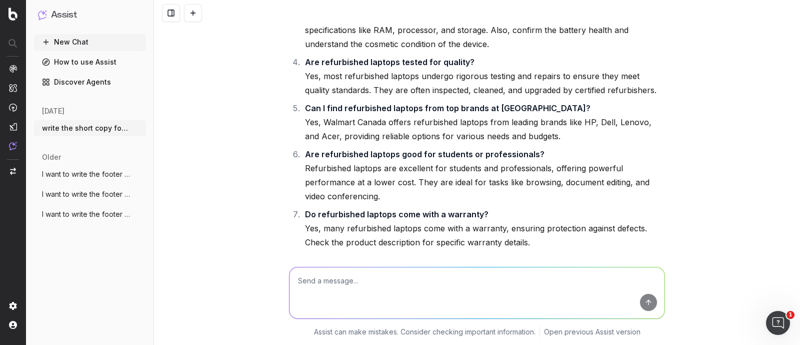
click at [361, 137] on li "Can I find refurbished laptops from top brands at [GEOGRAPHIC_DATA]? Yes, Walma…" at bounding box center [483, 122] width 363 height 42
drag, startPoint x: 335, startPoint y: 113, endPoint x: 438, endPoint y: 114, distance: 102.5
click at [438, 113] on strong "Can I find refurbished laptops from top brands at [GEOGRAPHIC_DATA]?" at bounding box center [448, 108] width 286 height 10
click at [417, 138] on li "Can I find refurbished laptops from top brands at [GEOGRAPHIC_DATA]? Yes, Walma…" at bounding box center [483, 122] width 363 height 42
drag, startPoint x: 299, startPoint y: 117, endPoint x: 434, endPoint y: 118, distance: 135.0
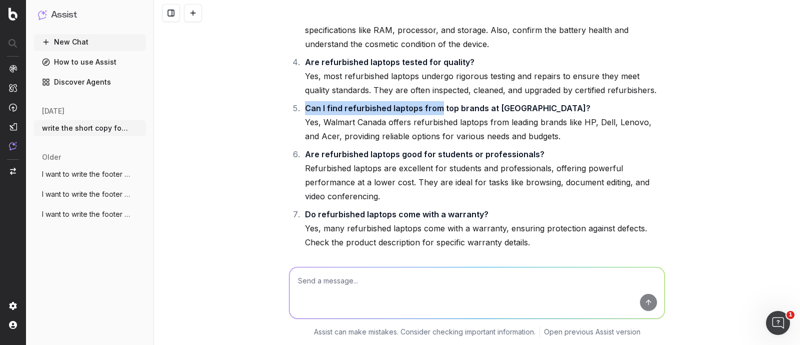
click at [434, 118] on li "Can I find refurbished laptops from top brands at [GEOGRAPHIC_DATA]? Yes, Walma…" at bounding box center [483, 122] width 363 height 42
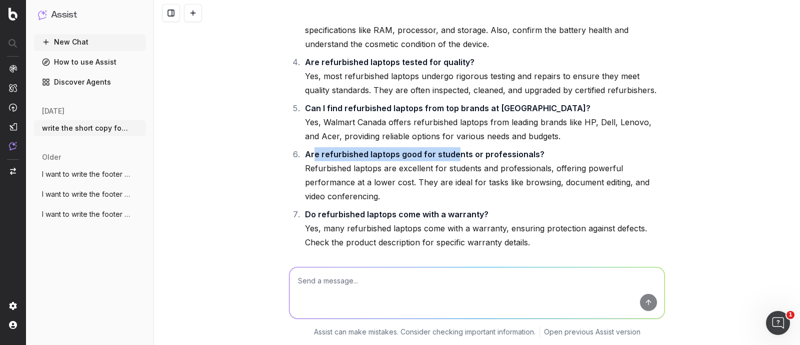
drag, startPoint x: 308, startPoint y: 165, endPoint x: 452, endPoint y: 162, distance: 144.6
click at [452, 159] on strong "Are refurbished laptops good for students or professionals?" at bounding box center [425, 154] width 240 height 10
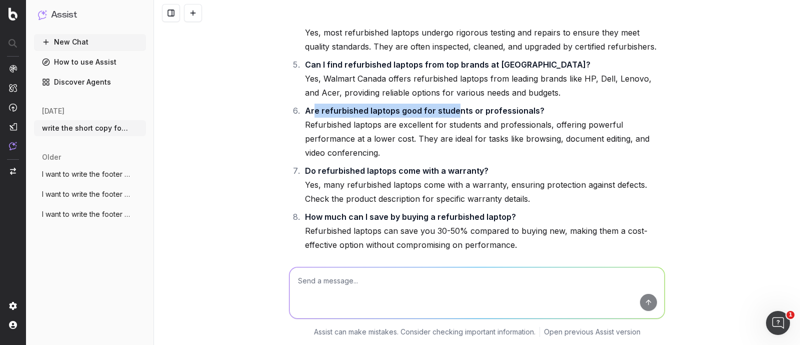
scroll to position [14922, 0]
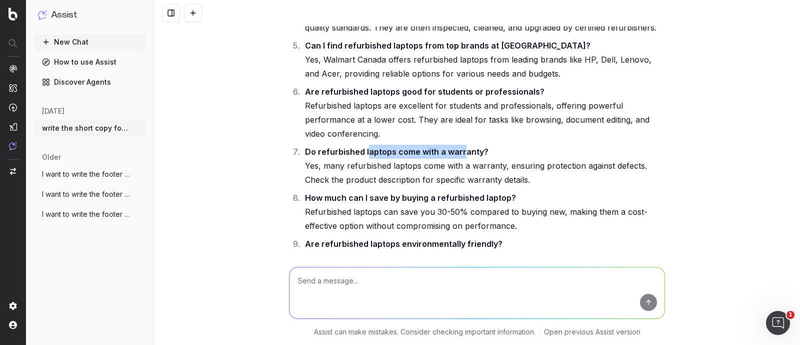
drag, startPoint x: 362, startPoint y: 161, endPoint x: 458, endPoint y: 160, distance: 96.5
click at [458, 157] on strong "Do refurbished laptops come with a warranty?" at bounding box center [397, 152] width 184 height 10
click at [327, 197] on ol "Is it worth getting a refurbished laptop? Yes, refurbished laptops are often wo…" at bounding box center [477, 68] width 376 height 512
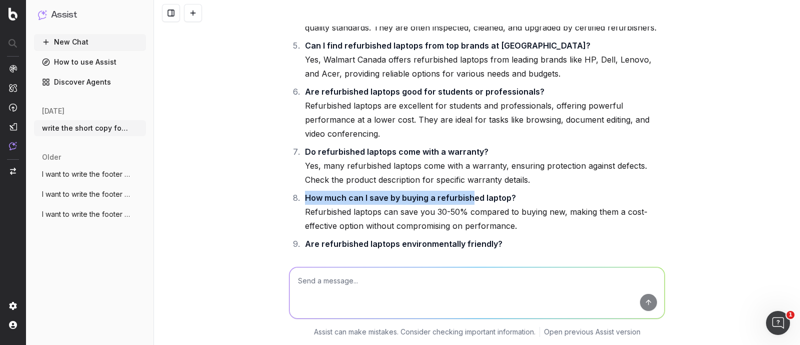
drag, startPoint x: 302, startPoint y: 203, endPoint x: 465, endPoint y: 201, distance: 162.5
click at [465, 201] on strong "How much can I save by buying a refurbished laptop?" at bounding box center [410, 198] width 211 height 10
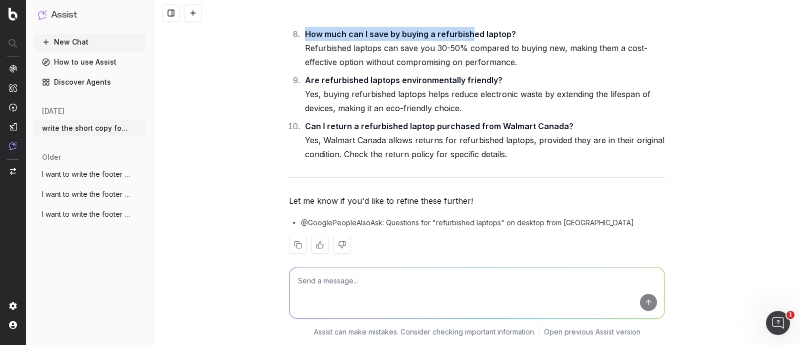
scroll to position [15110, 0]
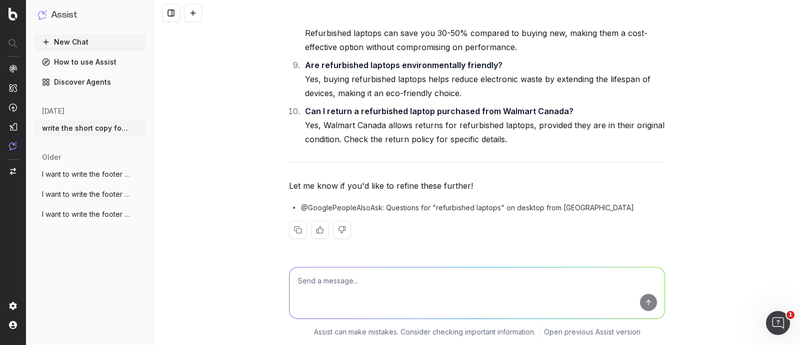
click at [403, 139] on li "Can I return a refurbished laptop purchased from Walmart Canada? Yes, Walmart C…" at bounding box center [483, 125] width 363 height 42
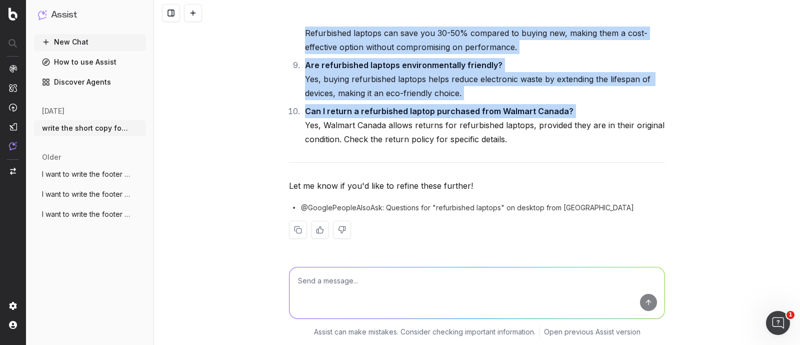
click at [403, 139] on li "Can I return a refurbished laptop purchased from Walmart Canada? Yes, Walmart C…" at bounding box center [483, 125] width 363 height 42
click at [405, 138] on li "Can I return a refurbished laptop purchased from Walmart Canada? Yes, Walmart C…" at bounding box center [483, 125] width 363 height 42
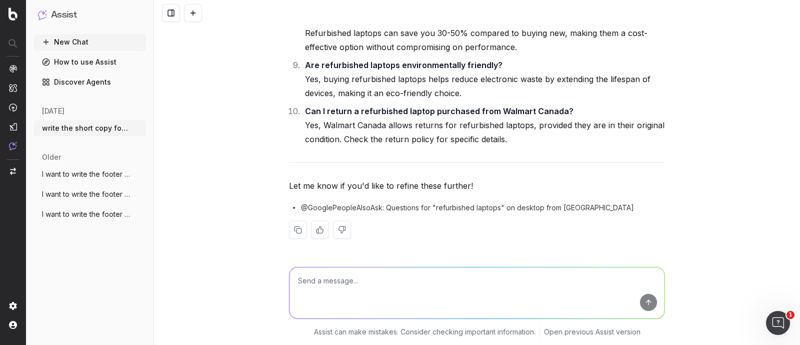
click at [320, 278] on textarea at bounding box center [477, 292] width 375 height 51
paste textarea "[URL][DOMAIN_NAME]"
type textarea "write faqs for the url - [URL][DOMAIN_NAME]"
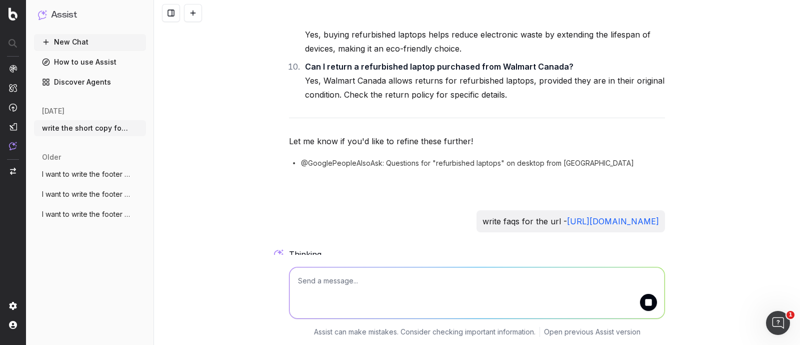
scroll to position [15175, 0]
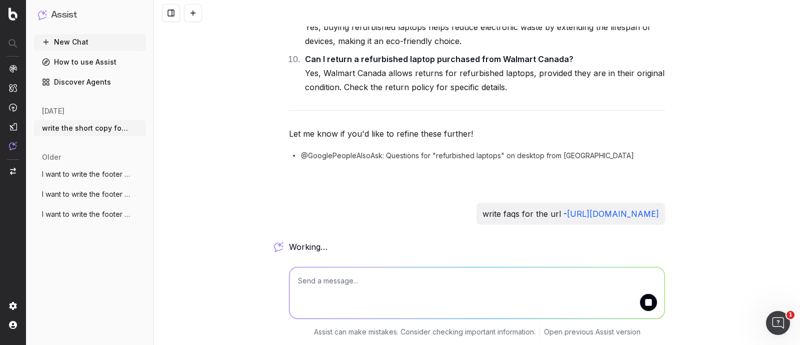
drag, startPoint x: 553, startPoint y: 214, endPoint x: 278, endPoint y: 201, distance: 275.4
click at [278, 201] on div "write the short copy for the url: [URL][DOMAIN_NAME] Using the tone of voice "f…" at bounding box center [477, 172] width 646 height 345
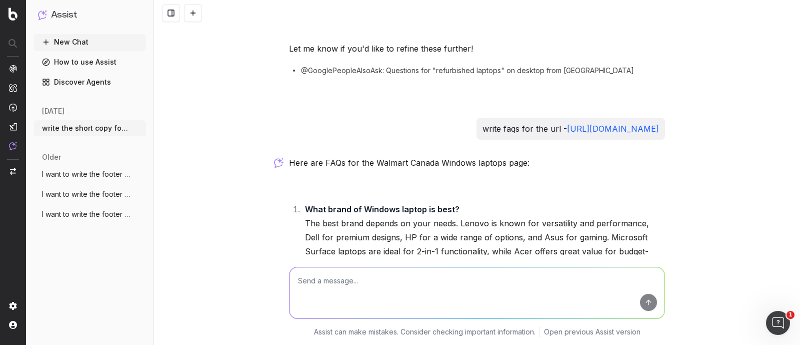
click at [364, 214] on strong "What brand of Windows laptop is best?" at bounding box center [382, 209] width 155 height 10
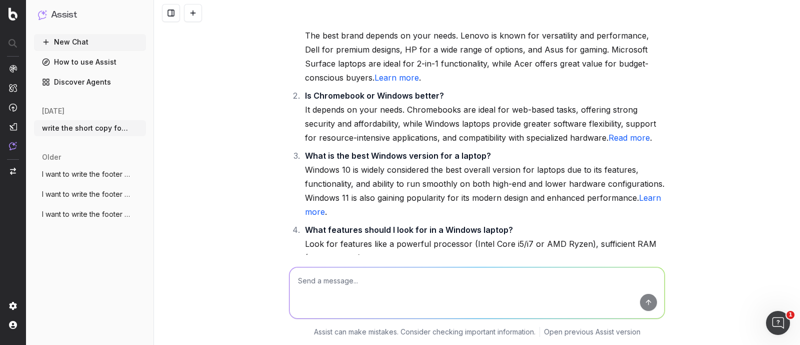
scroll to position [15551, 0]
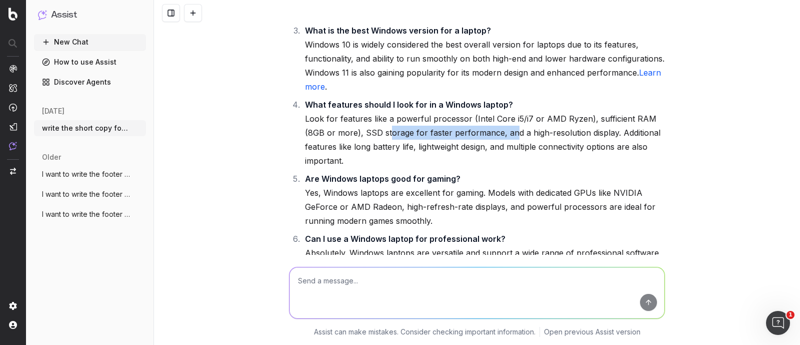
drag, startPoint x: 383, startPoint y: 154, endPoint x: 508, endPoint y: 152, distance: 125.0
click at [508, 152] on li "What features should I look for in a Windows laptop? Look for features like a p…" at bounding box center [483, 133] width 363 height 70
click at [374, 168] on li "What features should I look for in a Windows laptop? Look for features like a p…" at bounding box center [483, 133] width 363 height 70
click at [346, 168] on li "What features should I look for in a Windows laptop? Look for features like a p…" at bounding box center [483, 133] width 363 height 70
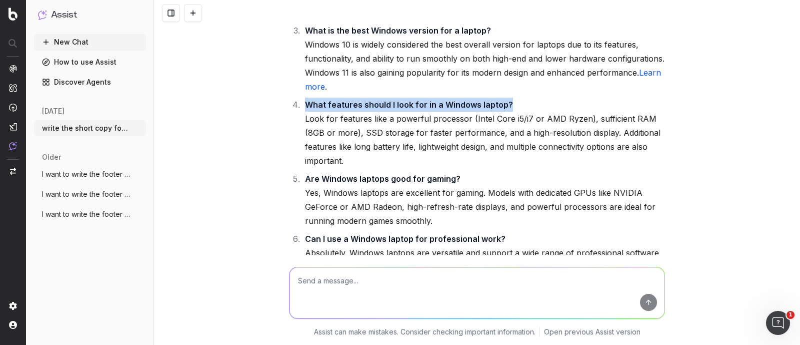
drag, startPoint x: 300, startPoint y: 123, endPoint x: 503, endPoint y: 125, distance: 203.1
click at [503, 125] on li "What features should I look for in a Windows laptop? Look for features like a p…" at bounding box center [483, 133] width 363 height 70
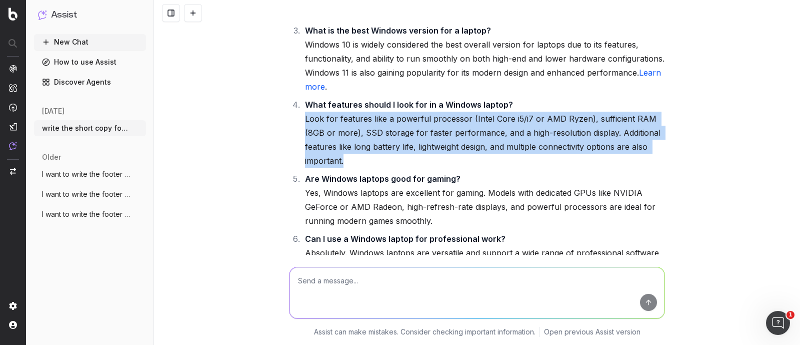
drag, startPoint x: 299, startPoint y: 141, endPoint x: 341, endPoint y: 184, distance: 60.1
click at [341, 168] on li "What features should I look for in a Windows laptop? Look for features like a p…" at bounding box center [483, 133] width 363 height 70
click at [402, 160] on li "What features should I look for in a Windows laptop? Look for features like a p…" at bounding box center [483, 133] width 363 height 70
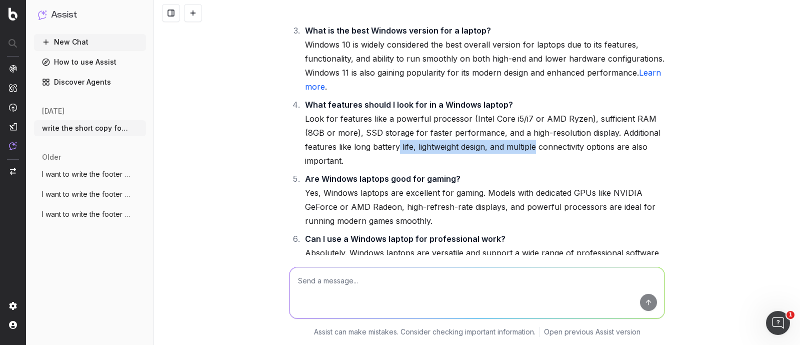
drag, startPoint x: 392, startPoint y: 171, endPoint x: 532, endPoint y: 171, distance: 139.5
click at [532, 168] on li "What features should I look for in a Windows laptop? Look for features like a p…" at bounding box center [483, 133] width 363 height 70
click at [569, 168] on li "What features should I look for in a Windows laptop? Look for features like a p…" at bounding box center [483, 133] width 363 height 70
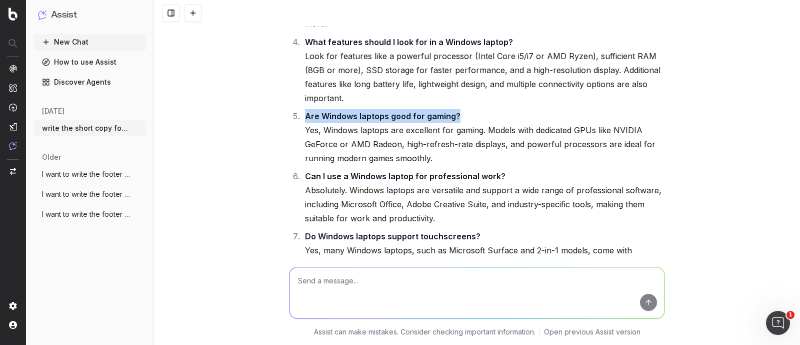
drag, startPoint x: 310, startPoint y: 136, endPoint x: 455, endPoint y: 137, distance: 144.5
click at [455, 137] on li "Are Windows laptops good for gaming? Yes, Windows laptops are excellent for gam…" at bounding box center [483, 137] width 363 height 56
click at [465, 142] on li "Are Windows laptops good for gaming? Yes, Windows laptops are excellent for gam…" at bounding box center [483, 137] width 363 height 56
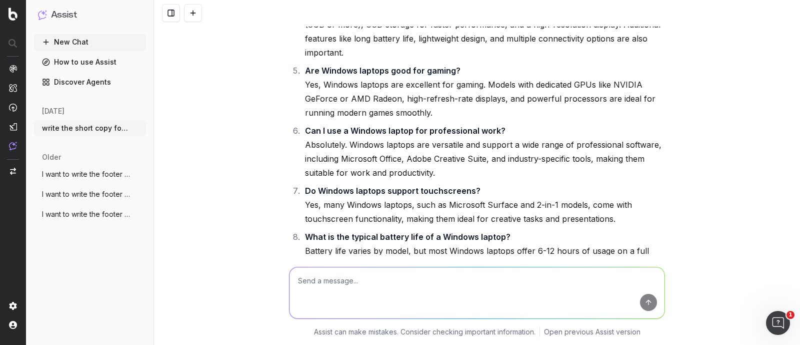
scroll to position [15676, 0]
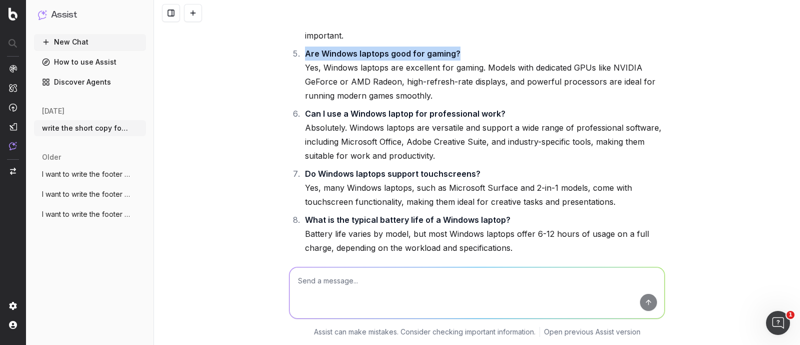
drag, startPoint x: 303, startPoint y: 79, endPoint x: 466, endPoint y: 75, distance: 163.1
click at [466, 75] on li "Are Windows laptops good for gaming? Yes, Windows laptops are excellent for gam…" at bounding box center [483, 75] width 363 height 56
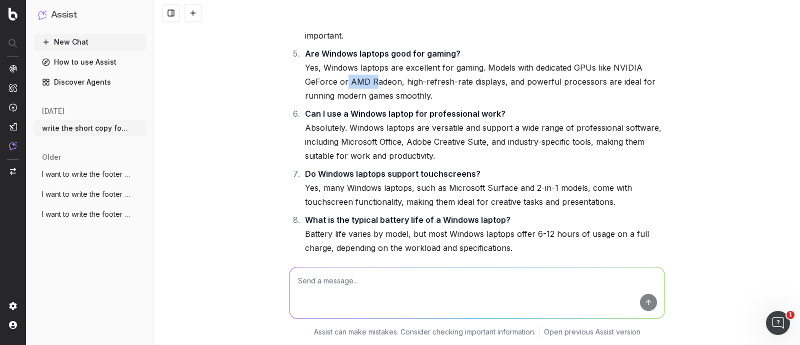
drag, startPoint x: 342, startPoint y: 104, endPoint x: 371, endPoint y: 99, distance: 29.4
click at [371, 99] on li "Are Windows laptops good for gaming? Yes, Windows laptops are excellent for gam…" at bounding box center [483, 75] width 363 height 56
click at [438, 103] on li "Are Windows laptops good for gaming? Yes, Windows laptops are excellent for gam…" at bounding box center [483, 75] width 363 height 56
drag, startPoint x: 411, startPoint y: 103, endPoint x: 453, endPoint y: 102, distance: 42.0
click at [453, 102] on li "Are Windows laptops good for gaming? Yes, Windows laptops are excellent for gam…" at bounding box center [483, 75] width 363 height 56
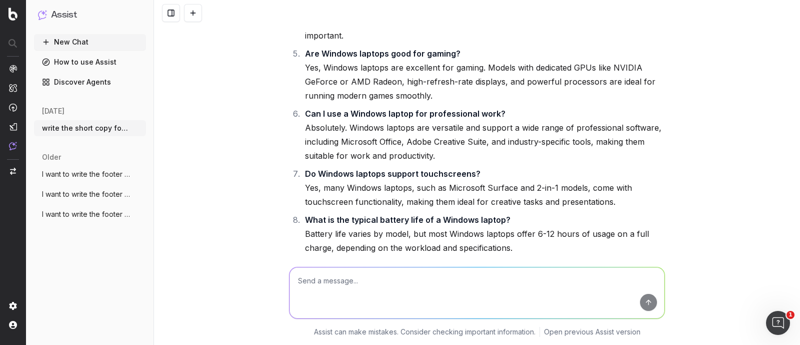
click at [371, 103] on li "Are Windows laptops good for gaming? Yes, Windows laptops are excellent for gam…" at bounding box center [483, 75] width 363 height 56
drag, startPoint x: 390, startPoint y: 105, endPoint x: 463, endPoint y: 107, distance: 72.6
click at [463, 103] on li "Are Windows laptops good for gaming? Yes, Windows laptops are excellent for gam…" at bounding box center [483, 75] width 363 height 56
click at [449, 103] on li "Are Windows laptops good for gaming? Yes, Windows laptops are excellent for gam…" at bounding box center [483, 75] width 363 height 56
drag, startPoint x: 403, startPoint y: 104, endPoint x: 504, endPoint y: 106, distance: 101.6
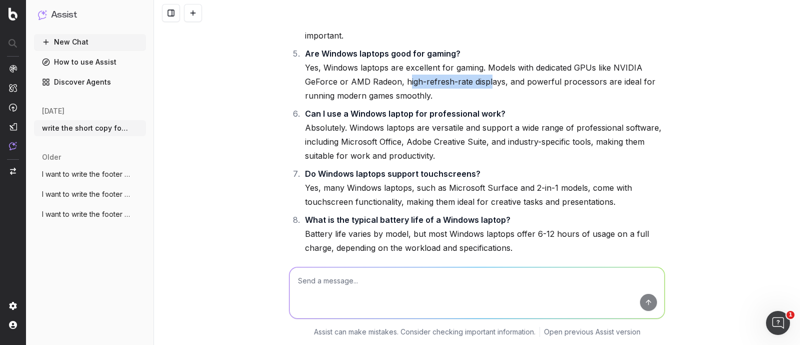
click at [484, 103] on li "Are Windows laptops good for gaming? Yes, Windows laptops are excellent for gam…" at bounding box center [483, 75] width 363 height 56
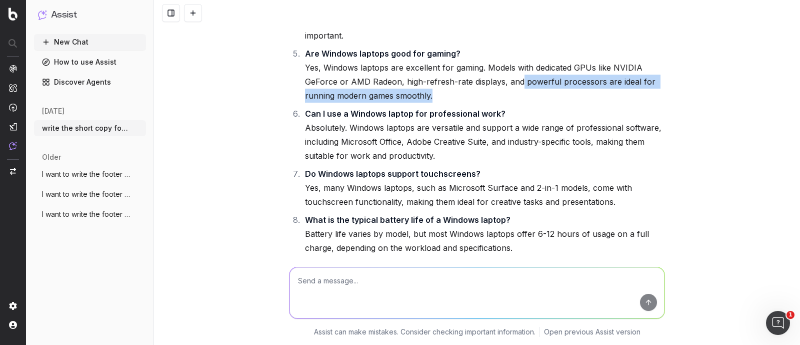
drag, startPoint x: 520, startPoint y: 107, endPoint x: 608, endPoint y: 114, distance: 88.3
click at [608, 103] on li "Are Windows laptops good for gaming? Yes, Windows laptops are excellent for gam…" at bounding box center [483, 75] width 363 height 56
click at [495, 103] on li "Are Windows laptops good for gaming? Yes, Windows laptops are excellent for gam…" at bounding box center [483, 75] width 363 height 56
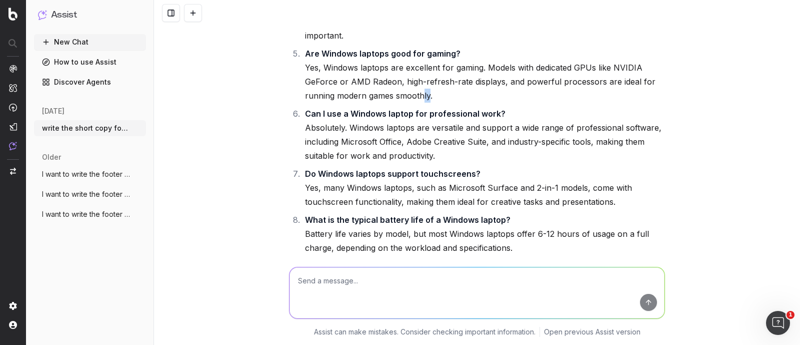
click at [416, 103] on li "Are Windows laptops good for gaming? Yes, Windows laptops are excellent for gam…" at bounding box center [483, 75] width 363 height 56
click at [434, 103] on li "Are Windows laptops good for gaming? Yes, Windows laptops are excellent for gam…" at bounding box center [483, 75] width 363 height 56
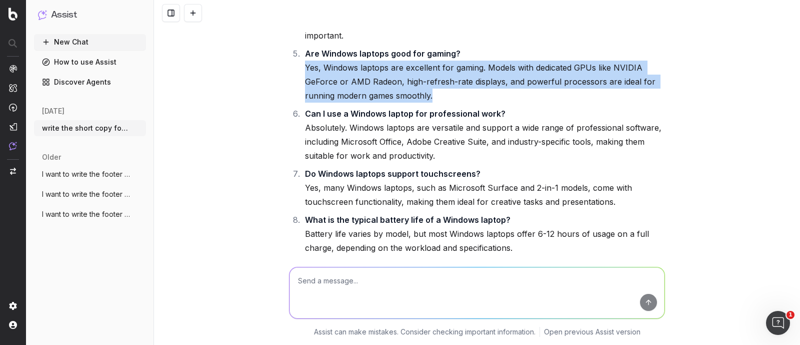
drag, startPoint x: 433, startPoint y: 115, endPoint x: 298, endPoint y: 94, distance: 136.7
click at [302, 94] on li "Are Windows laptops good for gaming? Yes, Windows laptops are excellent for gam…" at bounding box center [483, 75] width 363 height 56
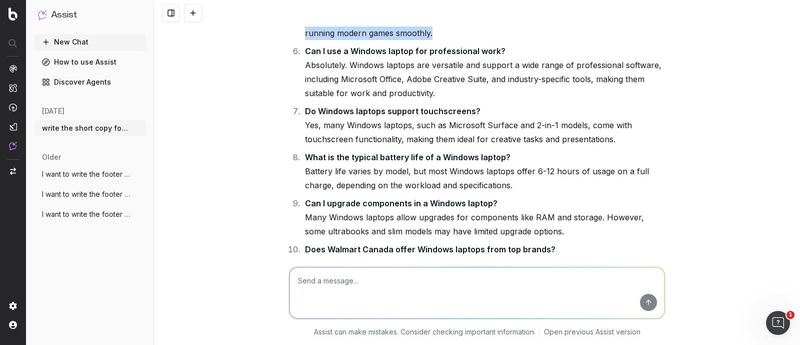
scroll to position [15613, 0]
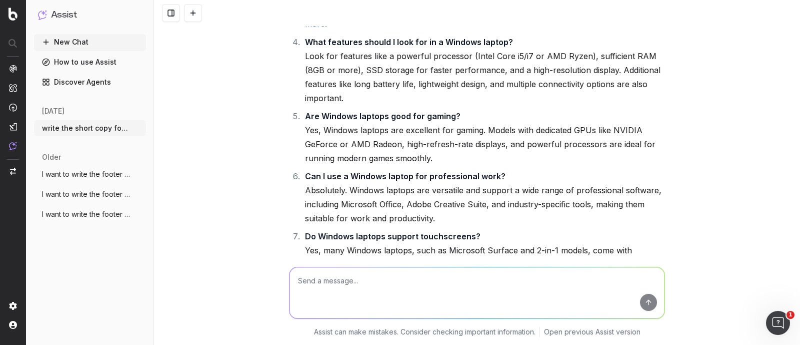
click at [368, 105] on li "What features should I look for in a Windows laptop? Look for features like a p…" at bounding box center [483, 70] width 363 height 70
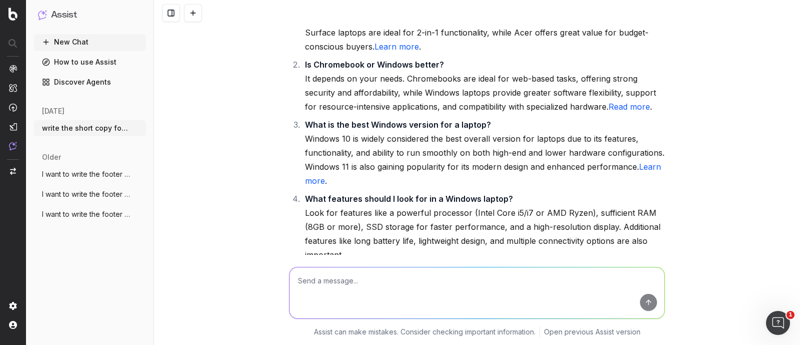
scroll to position [15488, 0]
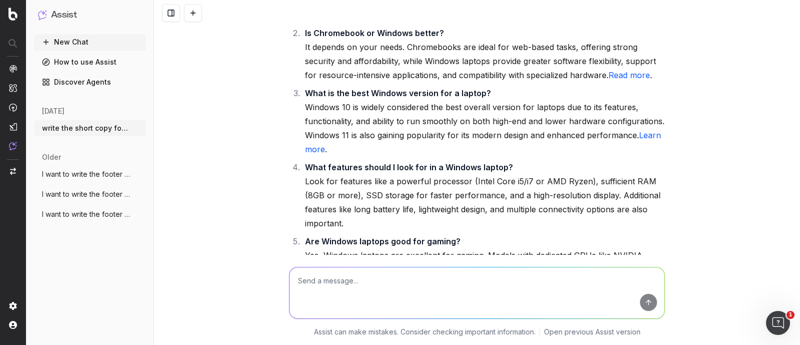
click at [393, 98] on strong "What is the best Windows version for a laptop?" at bounding box center [398, 93] width 186 height 10
drag, startPoint x: 303, startPoint y: 116, endPoint x: 484, endPoint y: 121, distance: 180.6
click at [484, 121] on li "What is the best Windows version for a laptop? Windows 10 is widely considered …" at bounding box center [483, 121] width 363 height 70
click at [462, 131] on li "What is the best Windows version for a laptop? Windows 10 is widely considered …" at bounding box center [483, 121] width 363 height 70
drag, startPoint x: 340, startPoint y: 189, endPoint x: 501, endPoint y: 188, distance: 160.5
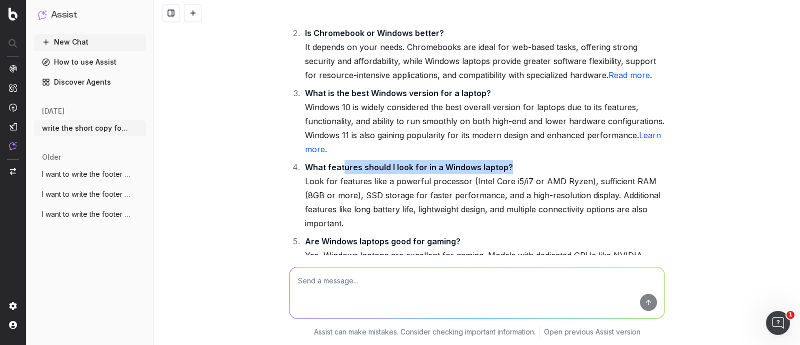
click at [501, 172] on strong "What features should I look for in a Windows laptop?" at bounding box center [409, 167] width 208 height 10
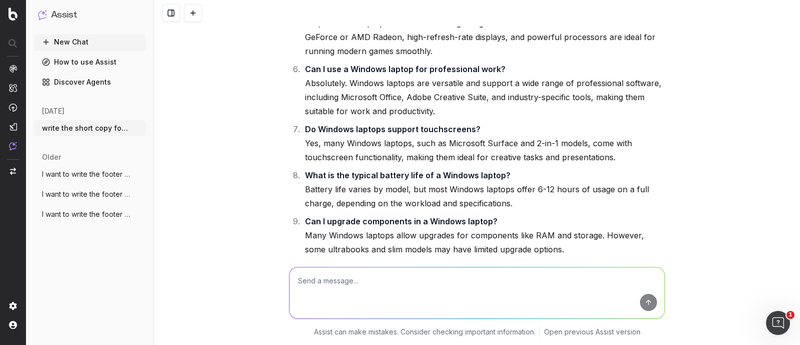
scroll to position [15738, 0]
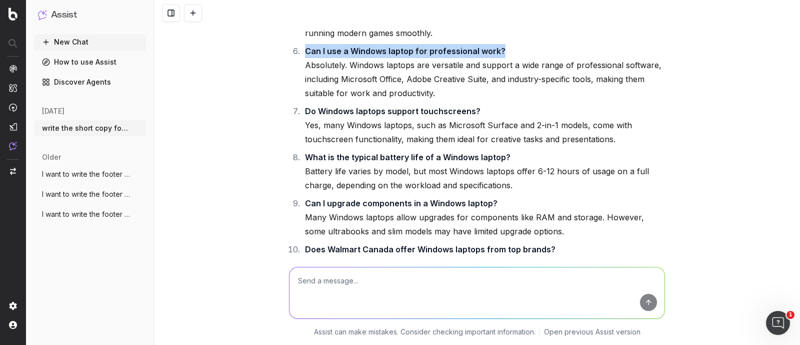
drag, startPoint x: 302, startPoint y: 75, endPoint x: 518, endPoint y: 73, distance: 216.1
click at [518, 73] on li "Can I use a Windows laptop for professional work? Absolutely. Windows laptops a…" at bounding box center [483, 72] width 363 height 56
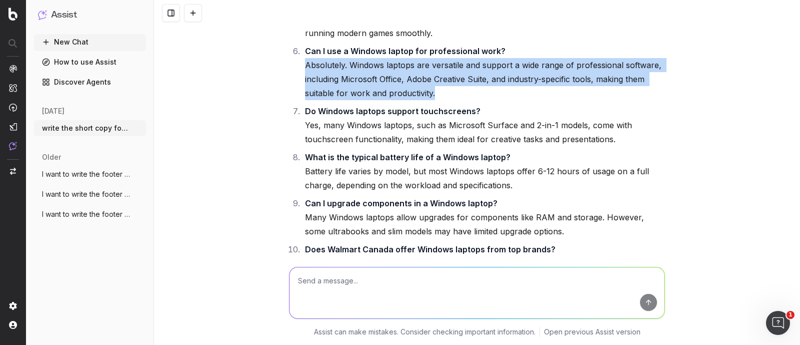
drag, startPoint x: 301, startPoint y: 87, endPoint x: 464, endPoint y: 113, distance: 165.2
click at [464, 100] on li "Can I use a Windows laptop for professional work? Absolutely. Windows laptops a…" at bounding box center [483, 72] width 363 height 56
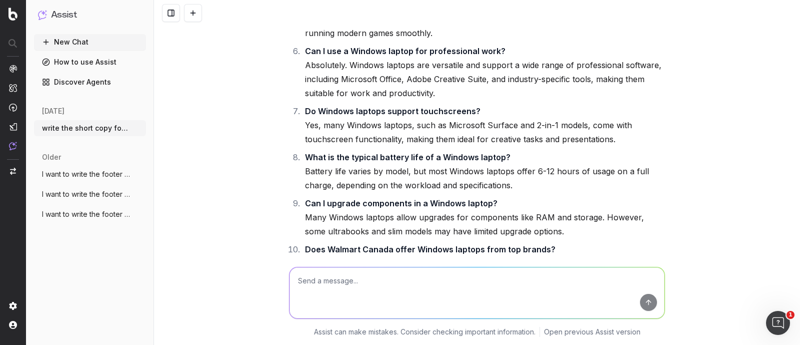
click at [330, 293] on textarea at bounding box center [477, 292] width 375 height 51
type textarea "c"
type textarea "include walmart canada name in the faq"
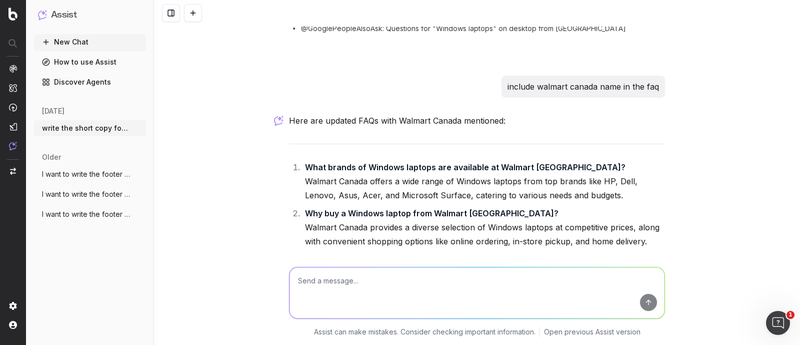
scroll to position [16113, 0]
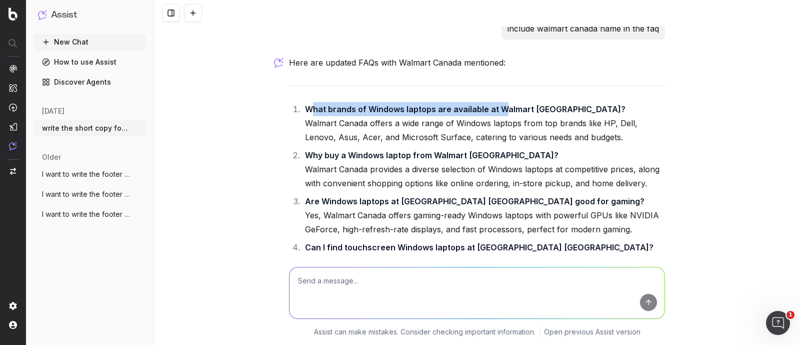
drag, startPoint x: 308, startPoint y: 130, endPoint x: 495, endPoint y: 135, distance: 187.1
click at [495, 114] on strong "What brands of Windows laptops are available at Walmart [GEOGRAPHIC_DATA]?" at bounding box center [465, 109] width 321 height 10
click at [503, 144] on li "What brands of Windows laptops are available at Walmart [GEOGRAPHIC_DATA]? Walm…" at bounding box center [483, 123] width 363 height 42
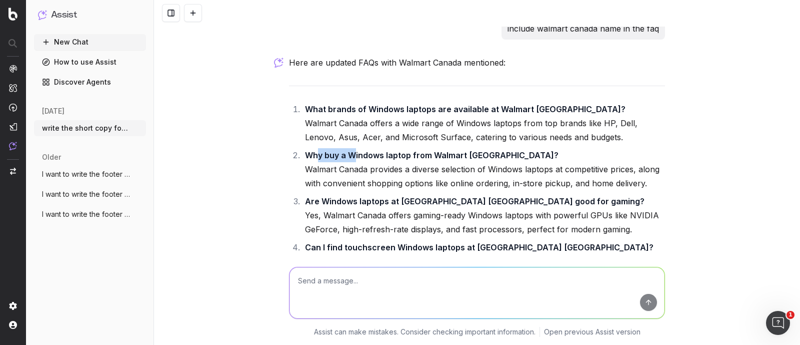
drag, startPoint x: 311, startPoint y: 177, endPoint x: 351, endPoint y: 177, distance: 40.5
click at [351, 160] on strong "Why buy a Windows laptop from Walmart [GEOGRAPHIC_DATA]?" at bounding box center [432, 155] width 254 height 10
click at [430, 190] on li "Why buy a Windows laptop from Walmart [GEOGRAPHIC_DATA]? Walmart Canada provide…" at bounding box center [483, 169] width 363 height 42
drag, startPoint x: 300, startPoint y: 179, endPoint x: 401, endPoint y: 177, distance: 100.5
click at [401, 160] on strong "Why buy a Windows laptop from Walmart [GEOGRAPHIC_DATA]?" at bounding box center [432, 155] width 254 height 10
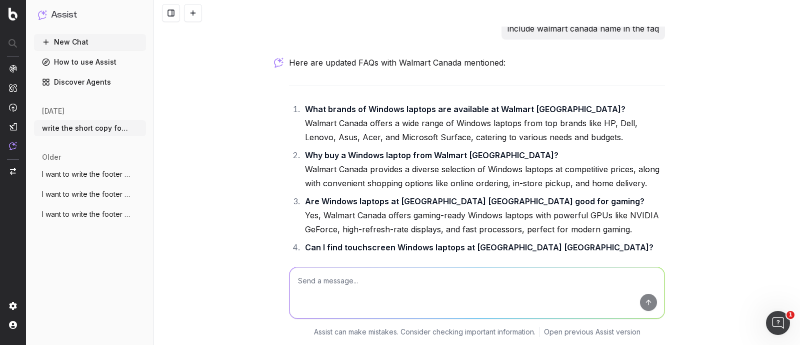
click at [390, 190] on li "Why buy a Windows laptop from Walmart [GEOGRAPHIC_DATA]? Walmart Canada provide…" at bounding box center [483, 169] width 363 height 42
drag, startPoint x: 305, startPoint y: 224, endPoint x: 390, endPoint y: 221, distance: 84.6
click at [390, 206] on strong "Are Windows laptops at [GEOGRAPHIC_DATA] [GEOGRAPHIC_DATA] good for gaming?" at bounding box center [475, 201] width 340 height 10
click at [392, 206] on strong "Are Windows laptops at [GEOGRAPHIC_DATA] [GEOGRAPHIC_DATA] good for gaming?" at bounding box center [475, 201] width 340 height 10
drag, startPoint x: 297, startPoint y: 221, endPoint x: 395, endPoint y: 222, distance: 98.0
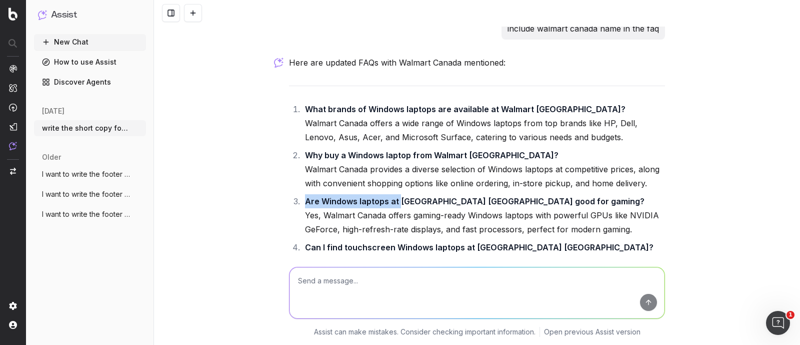
click at [395, 222] on li "Are Windows laptops at [GEOGRAPHIC_DATA] [GEOGRAPHIC_DATA] good for gaming? Yes…" at bounding box center [483, 215] width 363 height 42
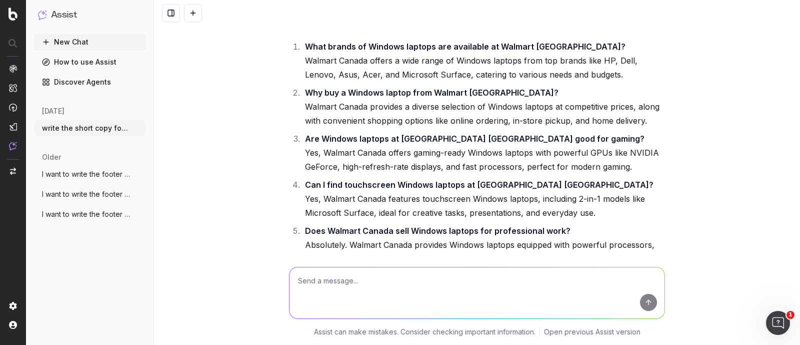
click at [370, 214] on li "Can I find touchscreen Windows laptops at [GEOGRAPHIC_DATA] [GEOGRAPHIC_DATA]? …" at bounding box center [483, 199] width 363 height 42
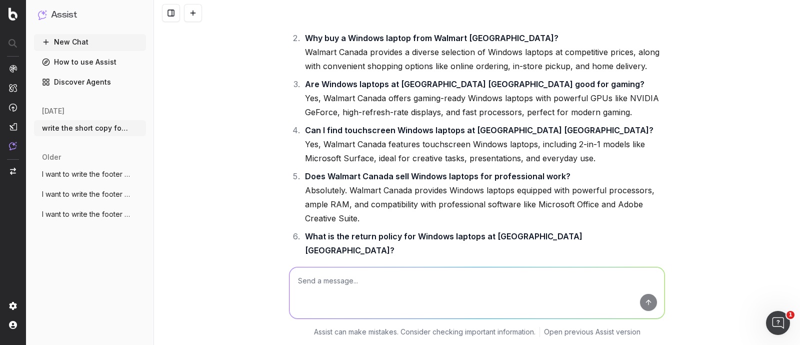
scroll to position [16301, 0]
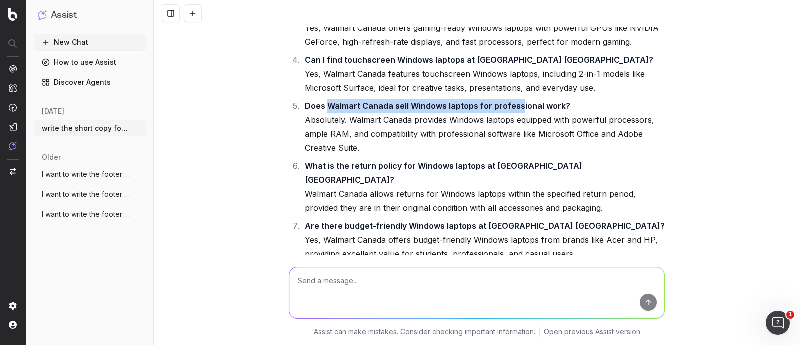
drag, startPoint x: 336, startPoint y: 129, endPoint x: 515, endPoint y: 128, distance: 179.0
click at [515, 111] on strong "Does Walmart Canada sell Windows laptops for professional work?" at bounding box center [438, 106] width 266 height 10
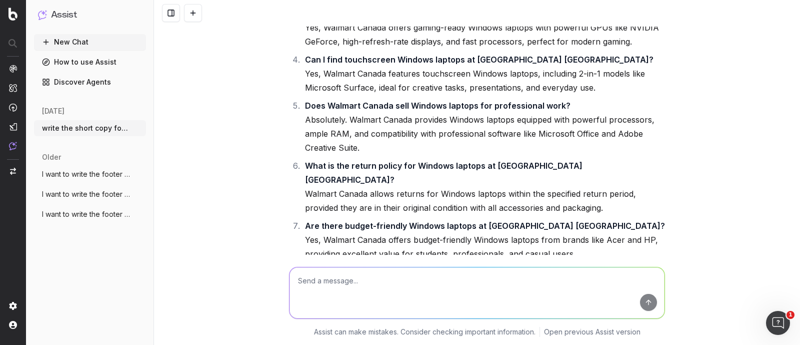
click at [478, 155] on li "Does Walmart Canada sell Windows laptops for professional work? Absolutely. Wal…" at bounding box center [483, 127] width 363 height 56
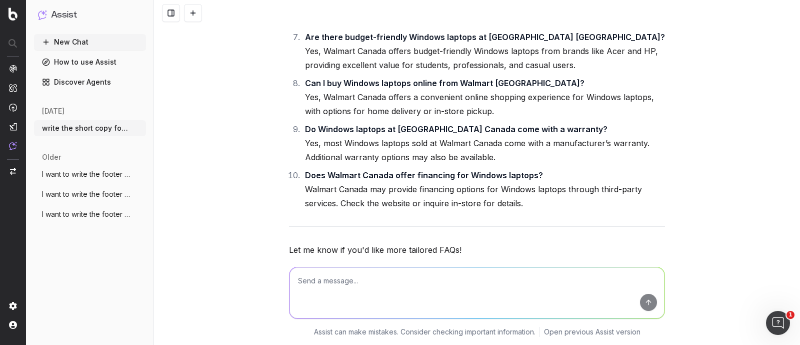
scroll to position [16544, 0]
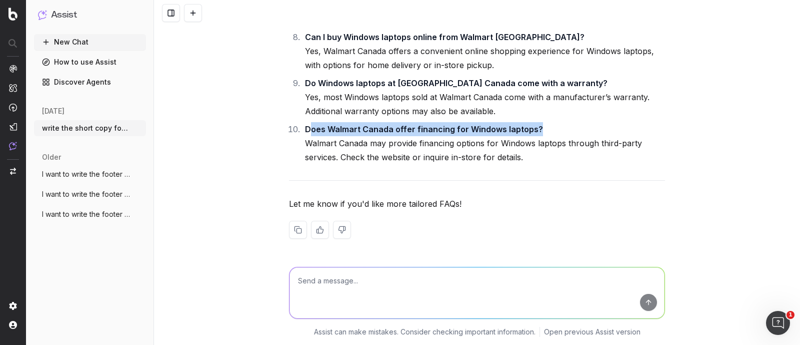
drag, startPoint x: 305, startPoint y: 126, endPoint x: 551, endPoint y: 126, distance: 246.1
click at [551, 126] on li "Does Walmart Canada offer financing for Windows laptops? Walmart Canada may pro…" at bounding box center [483, 143] width 363 height 42
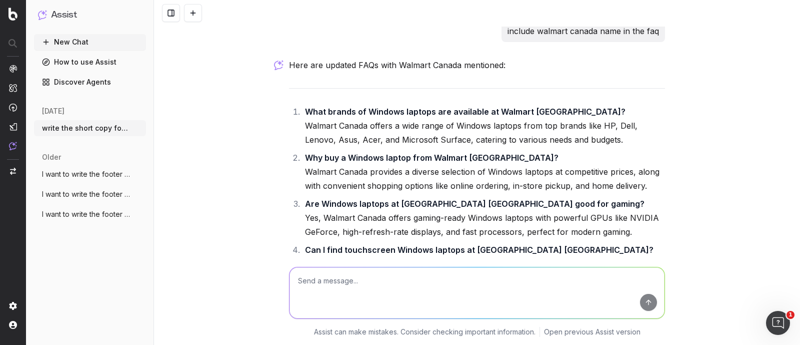
scroll to position [16106, 0]
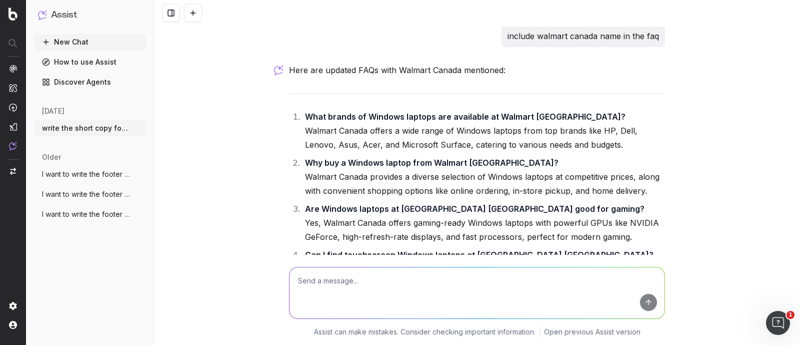
click at [583, 43] on p "include walmart canada name in the faq" at bounding box center [584, 36] width 152 height 14
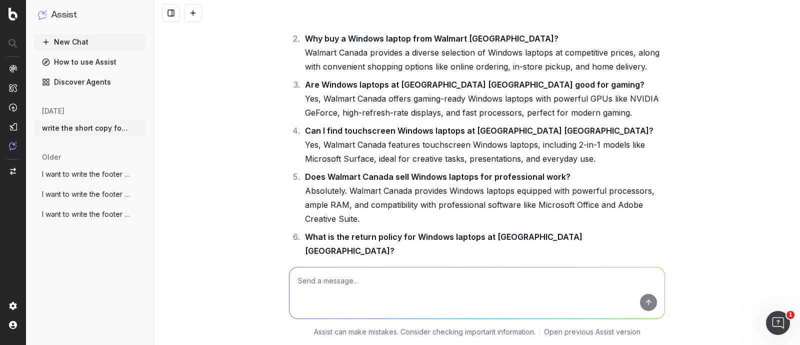
scroll to position [16231, 0]
drag, startPoint x: 323, startPoint y: 196, endPoint x: 470, endPoint y: 194, distance: 147.1
click at [470, 181] on strong "Does Walmart Canada sell Windows laptops for professional work?" at bounding box center [438, 176] width 266 height 10
click at [427, 181] on strong "Does Walmart Canada sell Windows laptops for professional work?" at bounding box center [438, 176] width 266 height 10
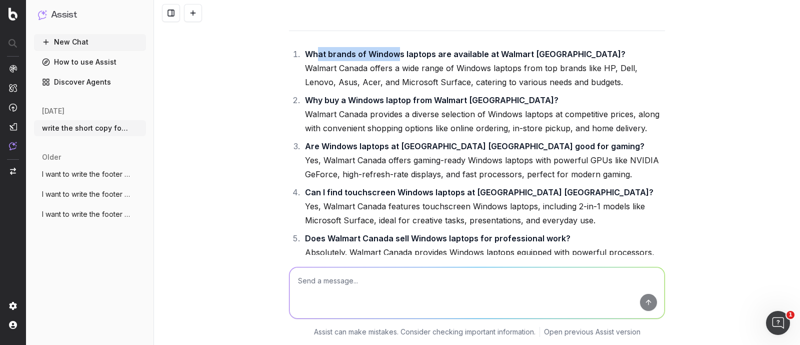
drag, startPoint x: 311, startPoint y: 74, endPoint x: 395, endPoint y: 76, distance: 84.0
click at [395, 59] on strong "What brands of Windows laptops are available at Walmart [GEOGRAPHIC_DATA]?" at bounding box center [465, 54] width 321 height 10
click at [419, 59] on strong "What brands of Windows laptops are available at Walmart [GEOGRAPHIC_DATA]?" at bounding box center [465, 54] width 321 height 10
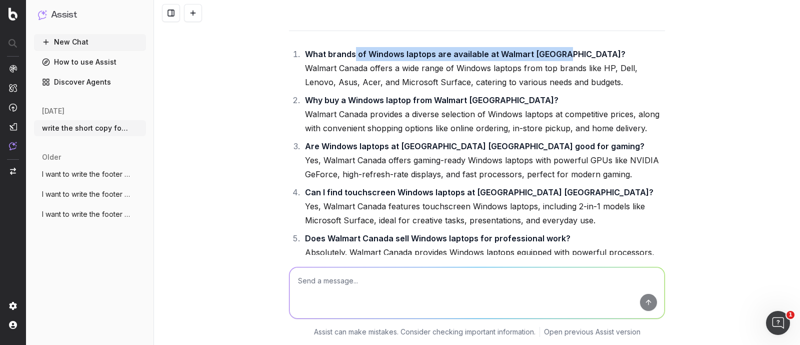
drag, startPoint x: 348, startPoint y: 75, endPoint x: 557, endPoint y: 74, distance: 208.6
click at [557, 59] on strong "What brands of Windows laptops are available at Walmart [GEOGRAPHIC_DATA]?" at bounding box center [465, 54] width 321 height 10
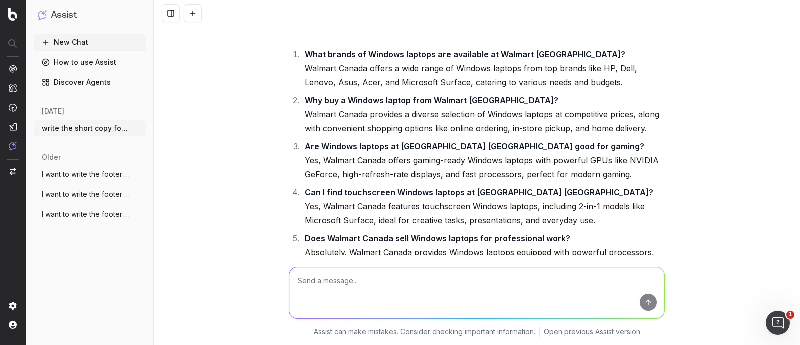
click at [518, 89] on li "What brands of Windows laptops are available at Walmart [GEOGRAPHIC_DATA]? Walm…" at bounding box center [483, 68] width 363 height 42
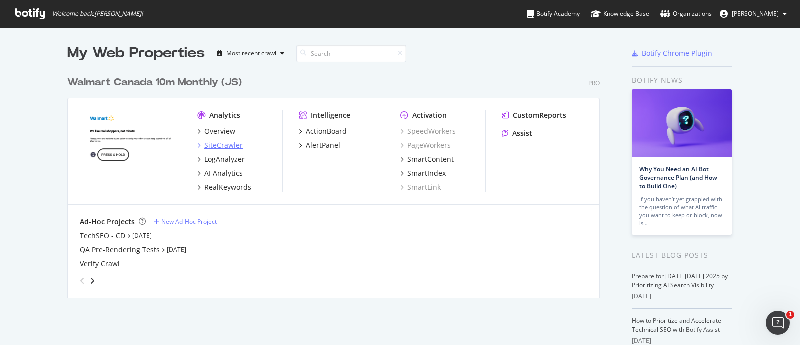
click at [205, 146] on div "SiteCrawler" at bounding box center [224, 145] width 39 height 10
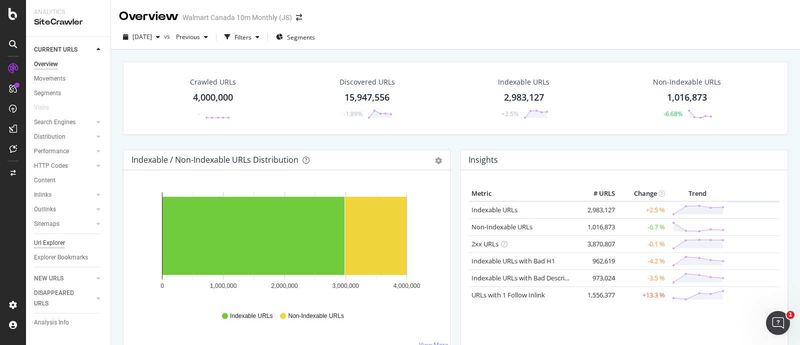
click at [58, 241] on div "Url Explorer" at bounding box center [49, 243] width 31 height 11
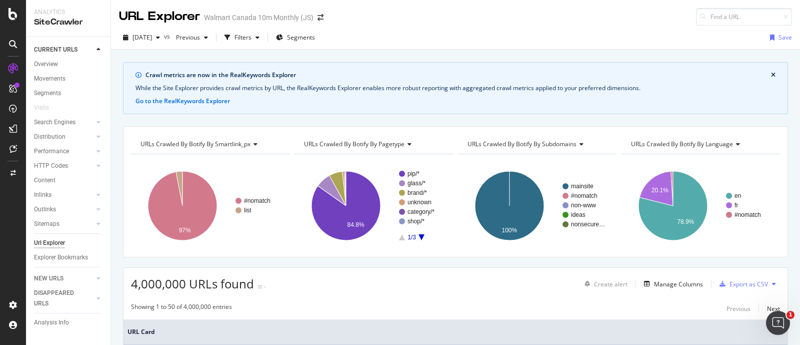
click at [253, 224] on rect "A chart." at bounding box center [209, 205] width 156 height 87
click at [771, 77] on icon "close banner" at bounding box center [773, 75] width 5 height 6
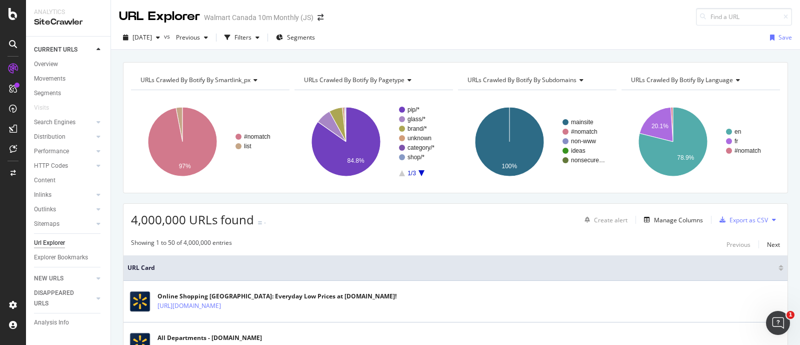
click at [533, 36] on div "2025 Oct. 3rd vs Previous Filters Segments Save" at bounding box center [455, 40] width 689 height 20
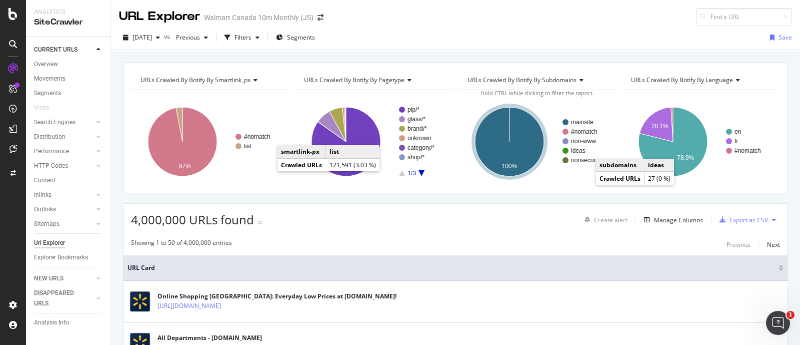
click at [109, 186] on div "Content" at bounding box center [72, 180] width 77 height 15
click at [252, 36] on div "Filters" at bounding box center [243, 37] width 17 height 9
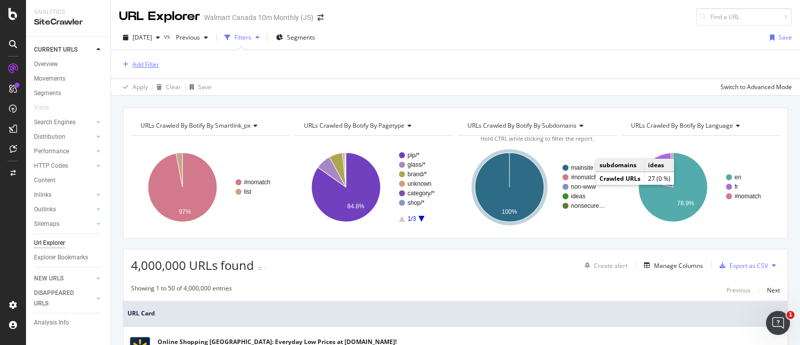
click at [138, 69] on div "Add Filter" at bounding box center [139, 64] width 40 height 11
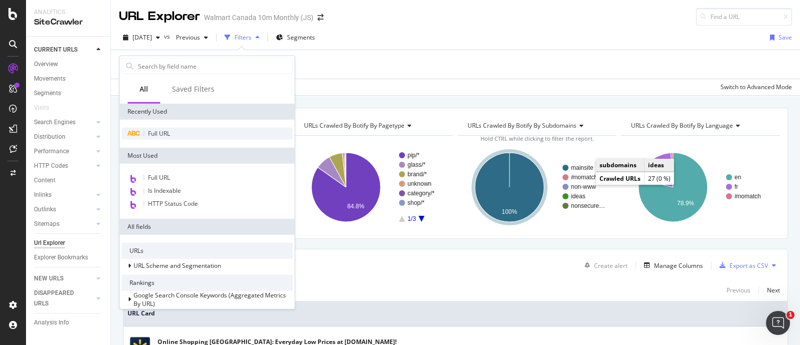
click at [154, 138] on div "Full URL" at bounding box center [207, 134] width 171 height 12
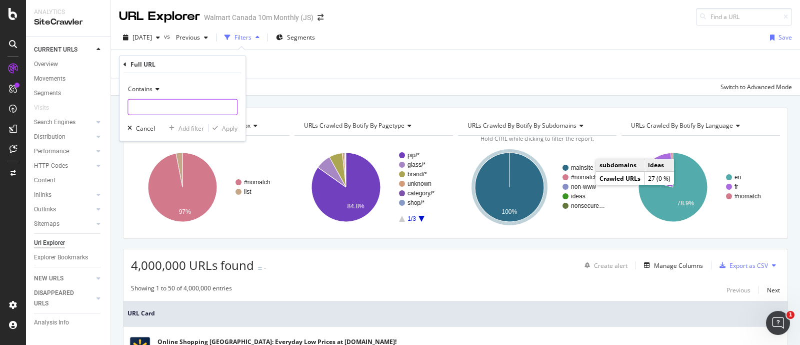
click at [153, 111] on input "text" at bounding box center [182, 107] width 109 height 16
click at [182, 104] on input "text" at bounding box center [182, 107] width 109 height 16
paste input "3947142765925"
type input "3947142765925"
click at [225, 129] on div "Apply" at bounding box center [230, 128] width 16 height 9
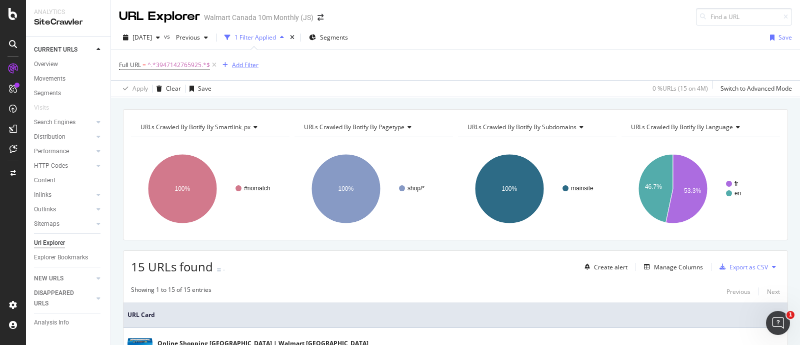
click at [245, 66] on div "Add Filter" at bounding box center [245, 65] width 27 height 9
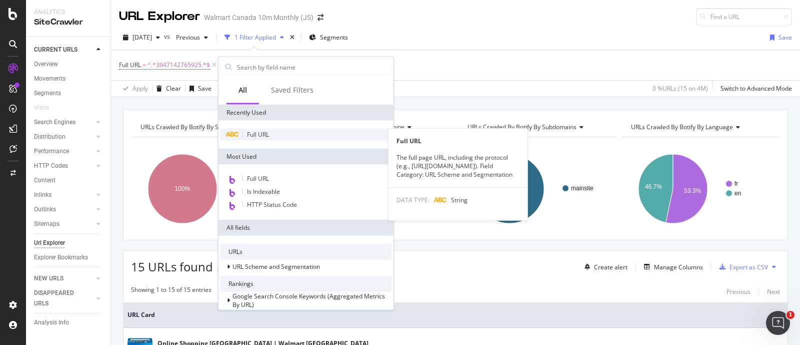
click at [267, 134] on span "Full URL" at bounding box center [258, 134] width 22 height 9
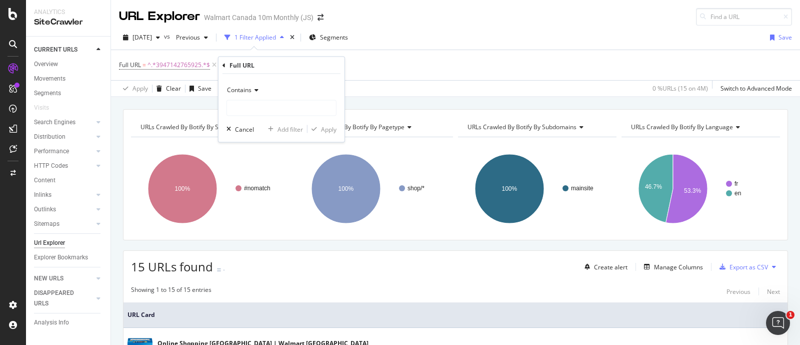
click at [250, 89] on span "Contains" at bounding box center [239, 90] width 25 height 9
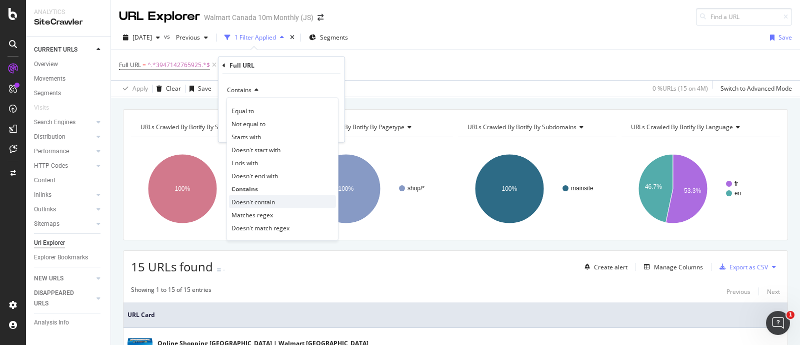
click at [255, 204] on span "Doesn't contain" at bounding box center [254, 201] width 44 height 9
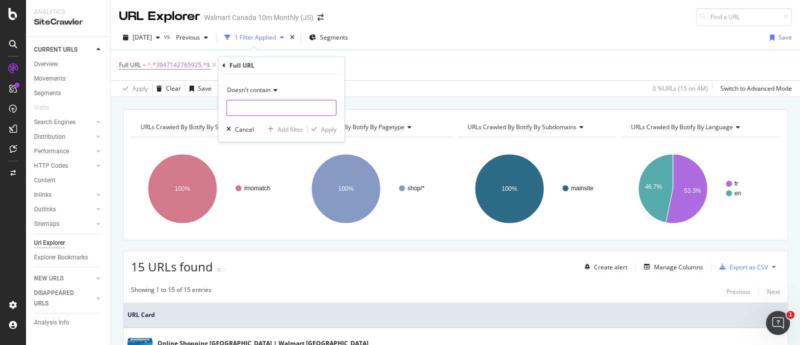
click at [249, 106] on input "text" at bounding box center [281, 108] width 109 height 16
type input "?"
click at [324, 126] on div "Apply" at bounding box center [329, 129] width 16 height 9
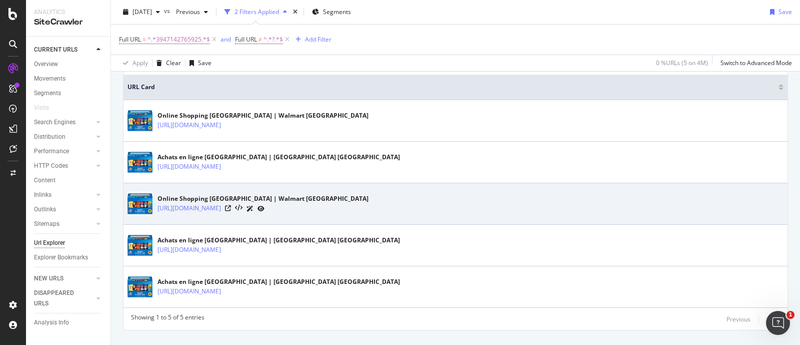
scroll to position [247, 0]
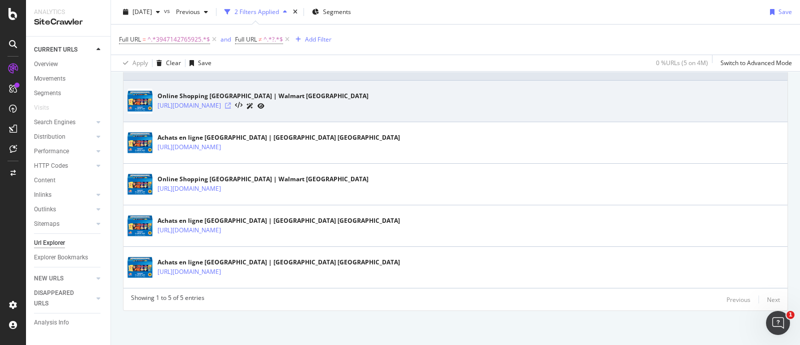
click at [231, 103] on icon at bounding box center [228, 106] width 6 height 6
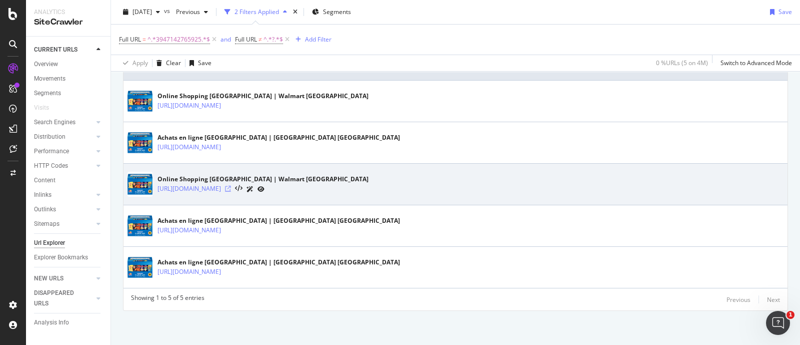
click at [231, 189] on icon at bounding box center [228, 189] width 6 height 6
